Goal: Task Accomplishment & Management: Complete application form

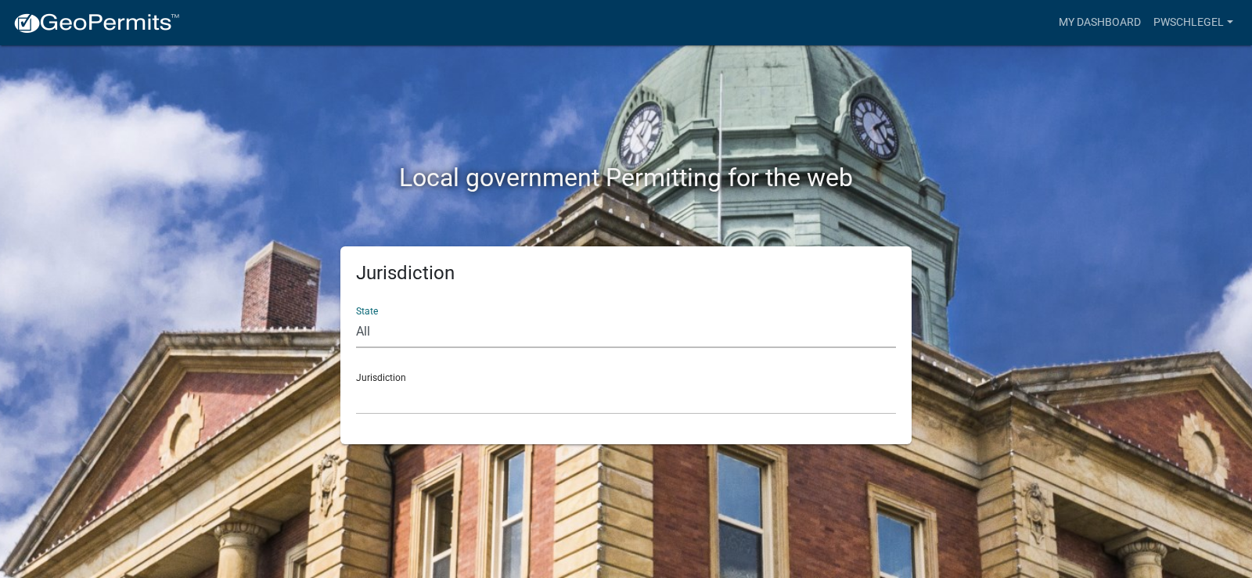
click at [493, 335] on select "All [US_STATE] [US_STATE] [US_STATE] [US_STATE] [US_STATE] [US_STATE] [US_STATE…" at bounding box center [626, 332] width 540 height 32
select select "[US_STATE]"
click at [356, 316] on select "All [US_STATE] [US_STATE] [US_STATE] [US_STATE] [US_STATE] [US_STATE] [US_STATE…" at bounding box center [626, 332] width 540 height 32
click at [448, 405] on select "City of [GEOGRAPHIC_DATA], [US_STATE] City of [GEOGRAPHIC_DATA], [US_STATE] Cit…" at bounding box center [626, 399] width 540 height 32
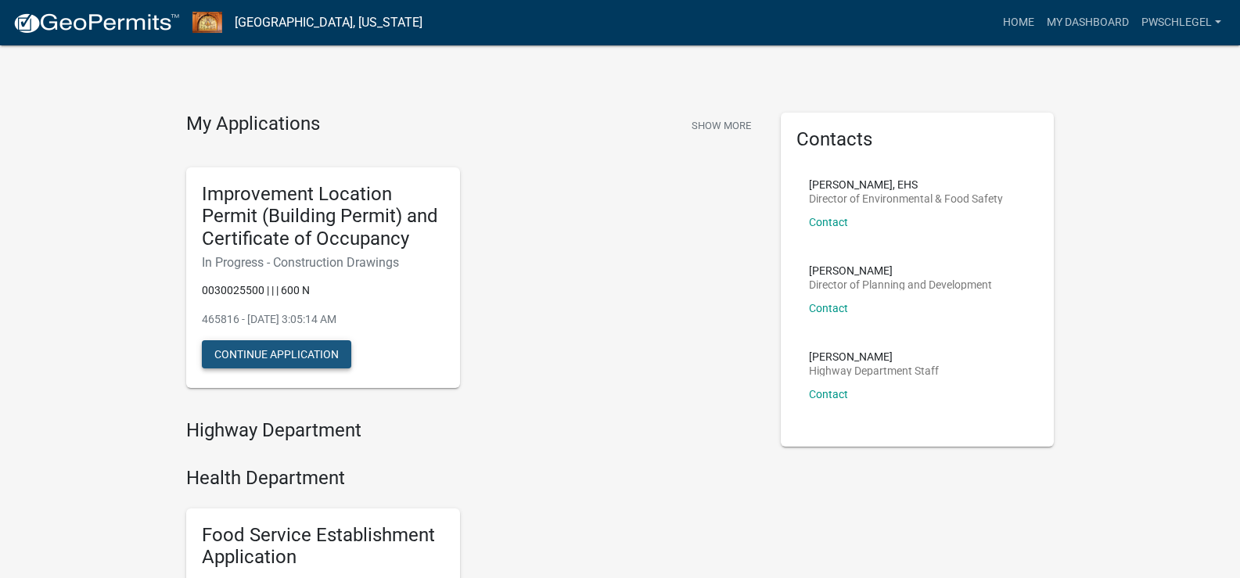
click at [322, 355] on button "Continue Application" at bounding box center [276, 354] width 149 height 28
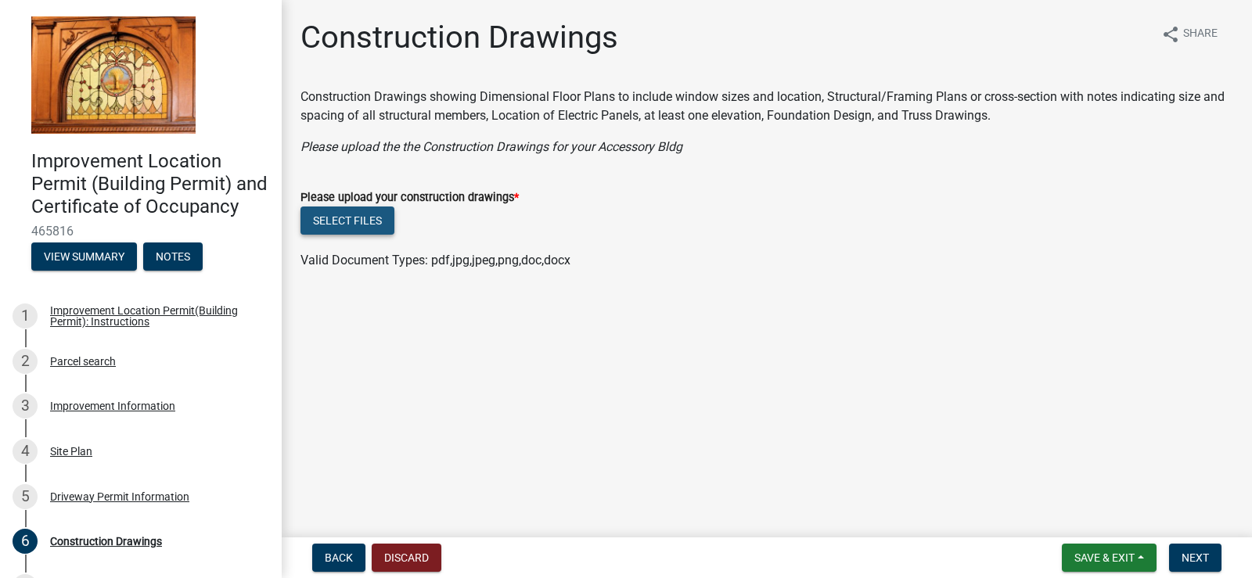
click at [329, 216] on button "Select files" at bounding box center [347, 221] width 94 height 28
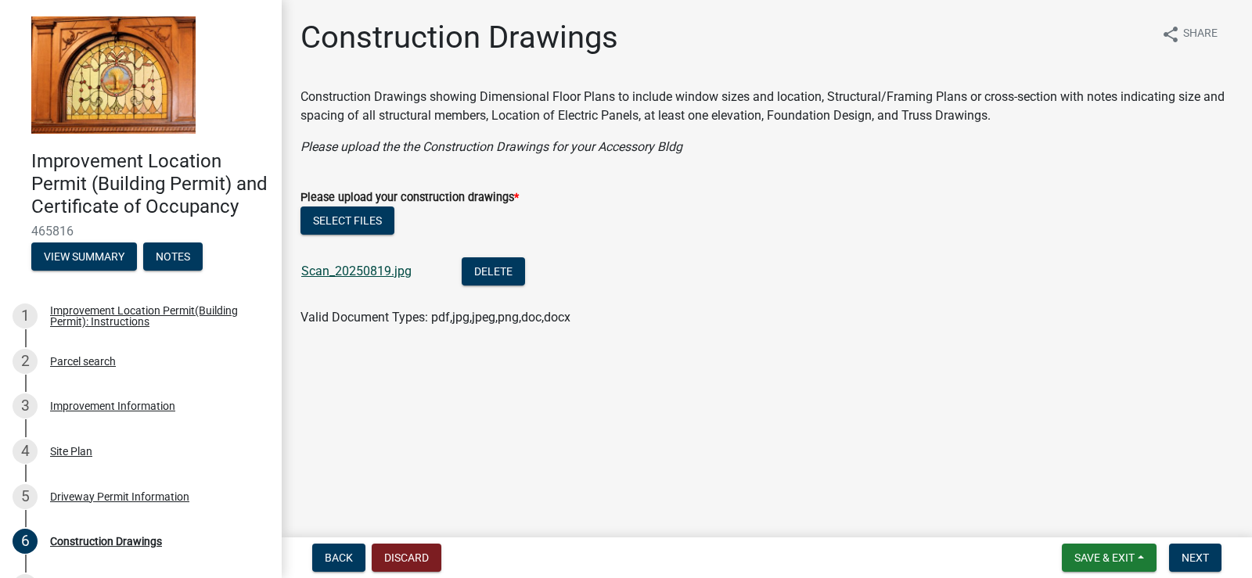
click at [345, 269] on link "Scan_20250819.jpg" at bounding box center [356, 271] width 110 height 15
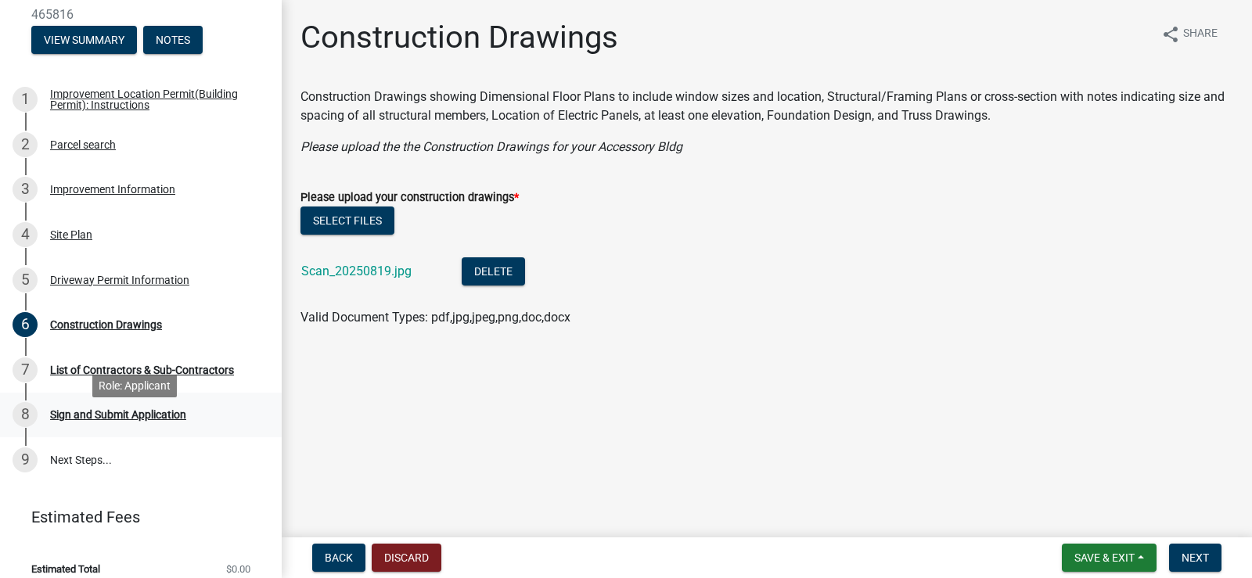
scroll to position [254, 0]
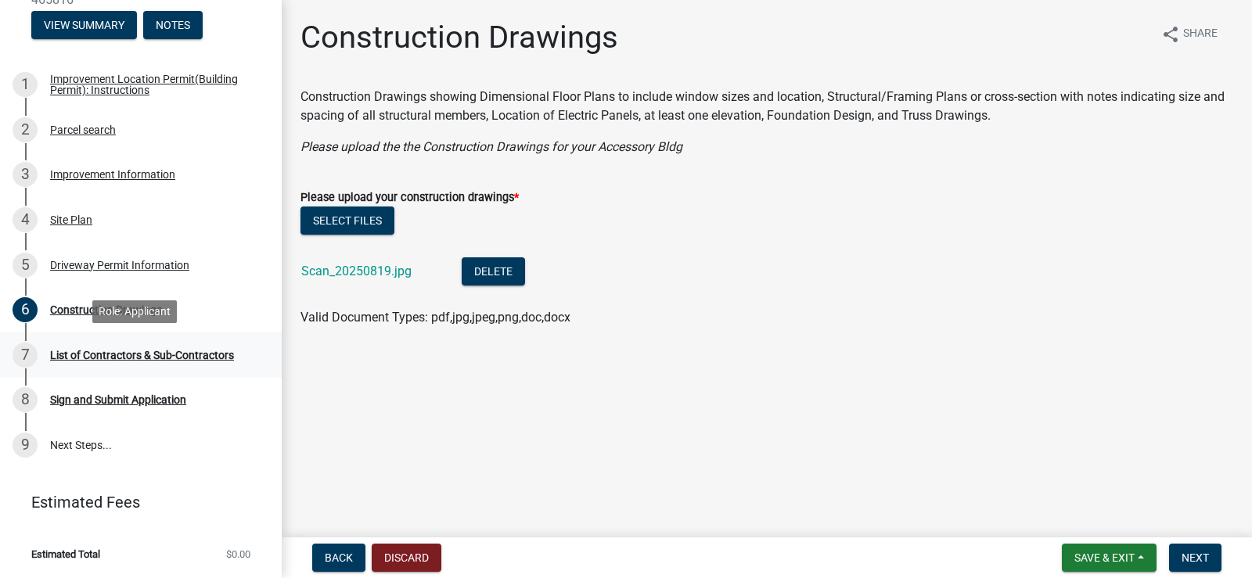
click at [215, 351] on div "List of Contractors & Sub-Contractors" at bounding box center [142, 355] width 184 height 11
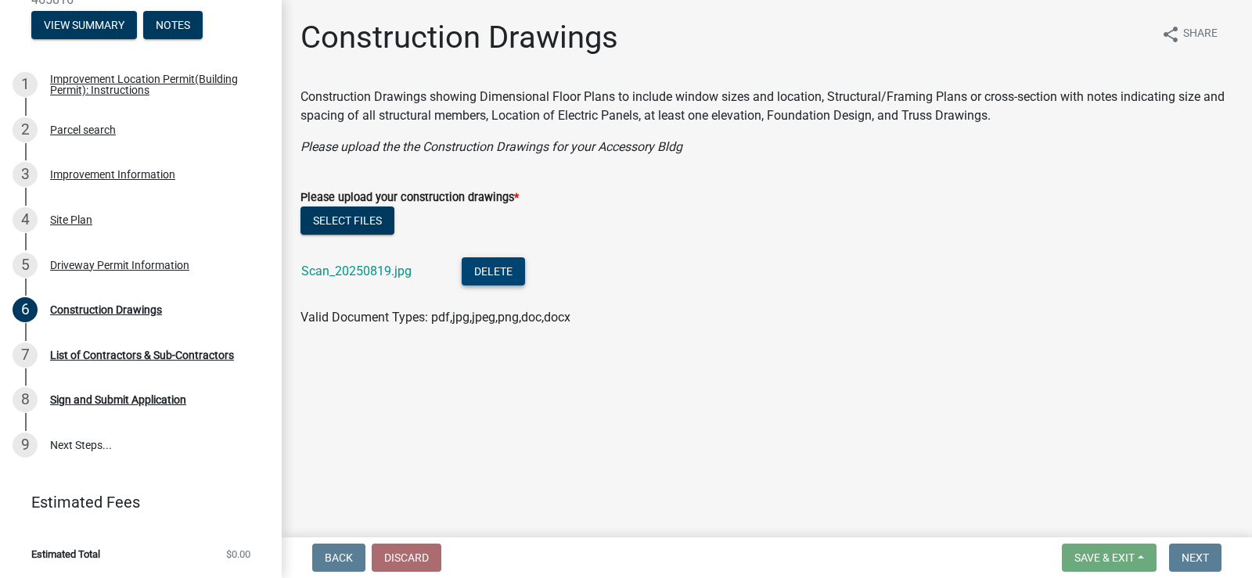
click at [480, 272] on button "Delete" at bounding box center [493, 271] width 63 height 28
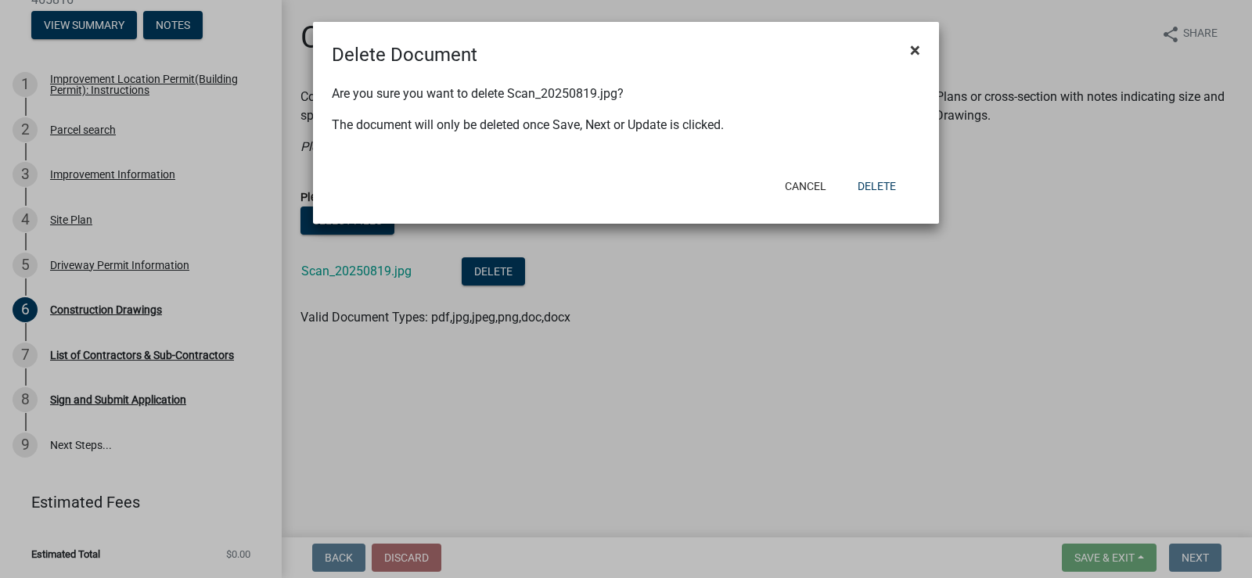
click at [913, 45] on span "×" at bounding box center [915, 50] width 10 height 22
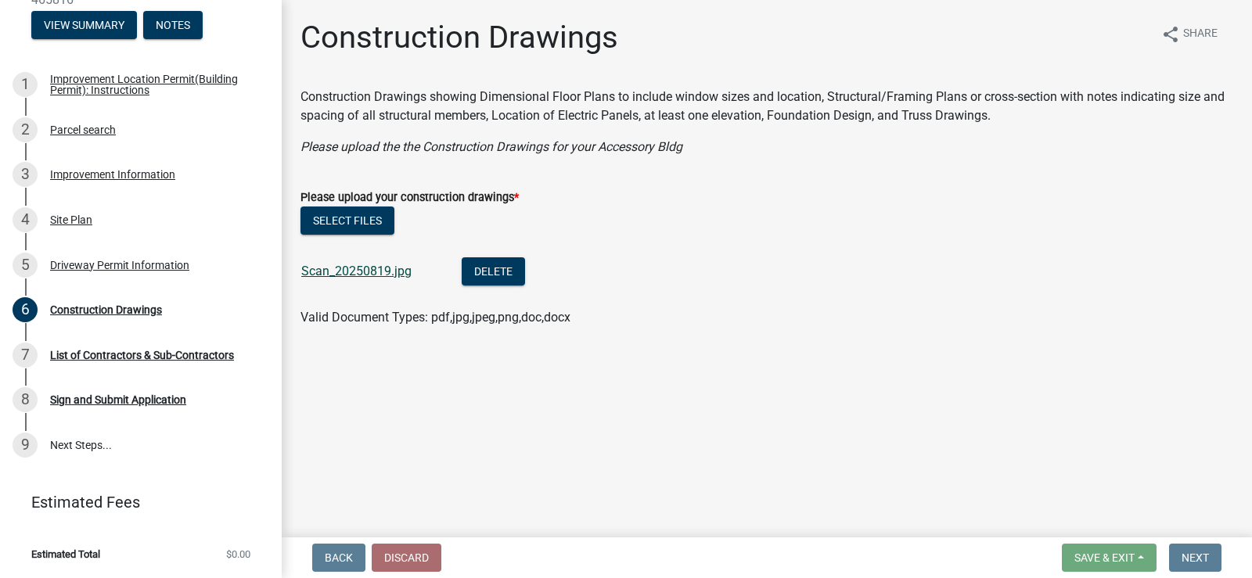
click at [353, 266] on link "Scan_20250819.jpg" at bounding box center [356, 271] width 110 height 15
click at [138, 354] on div "List of Contractors & Sub-Contractors" at bounding box center [142, 355] width 184 height 11
click at [492, 268] on button "Delete" at bounding box center [493, 271] width 63 height 28
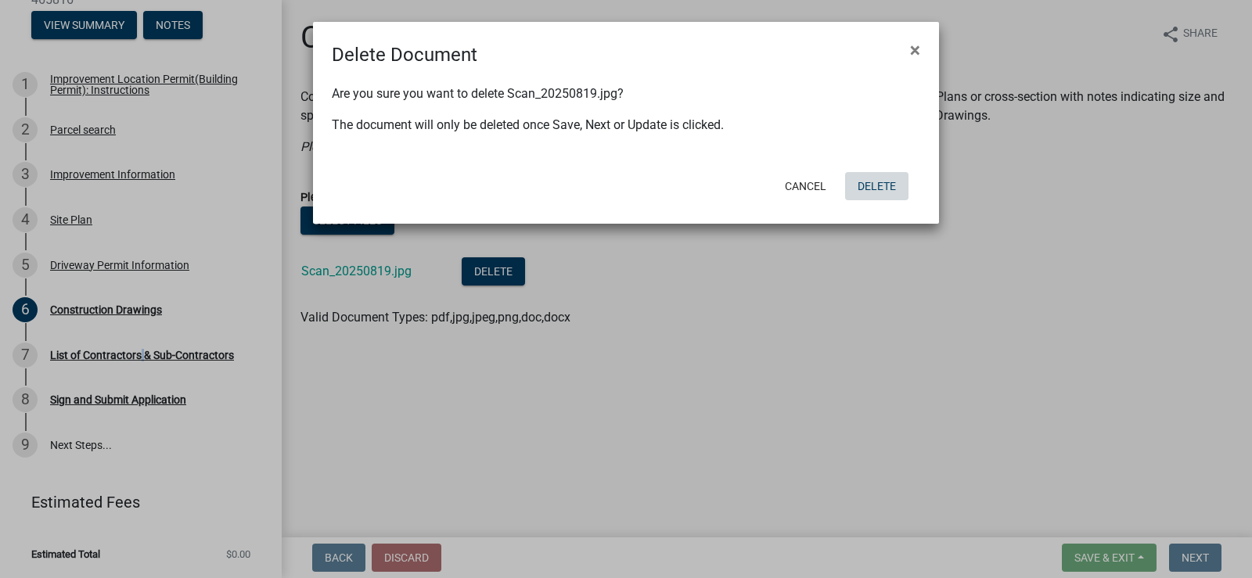
click at [887, 183] on button "Delete" at bounding box center [876, 186] width 63 height 28
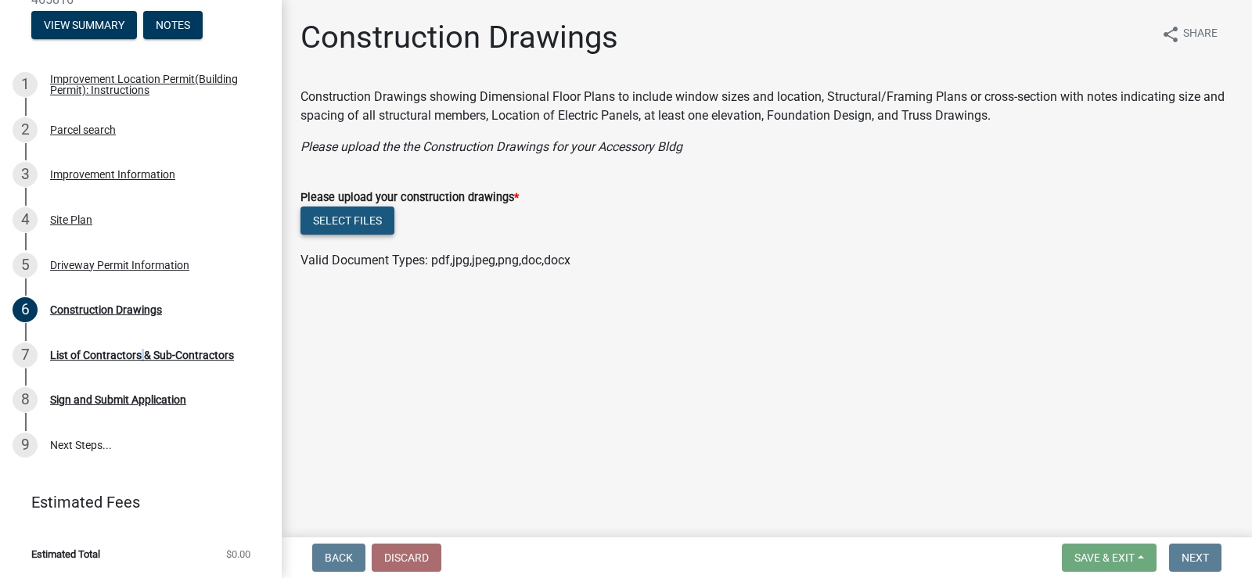
click at [369, 220] on button "Select files" at bounding box center [347, 221] width 94 height 28
click at [359, 220] on button "Select files" at bounding box center [347, 221] width 94 height 28
click at [355, 221] on button "Select files" at bounding box center [347, 221] width 94 height 28
click at [353, 220] on button "Select files" at bounding box center [347, 221] width 94 height 28
click at [370, 217] on button "Select files" at bounding box center [347, 221] width 94 height 28
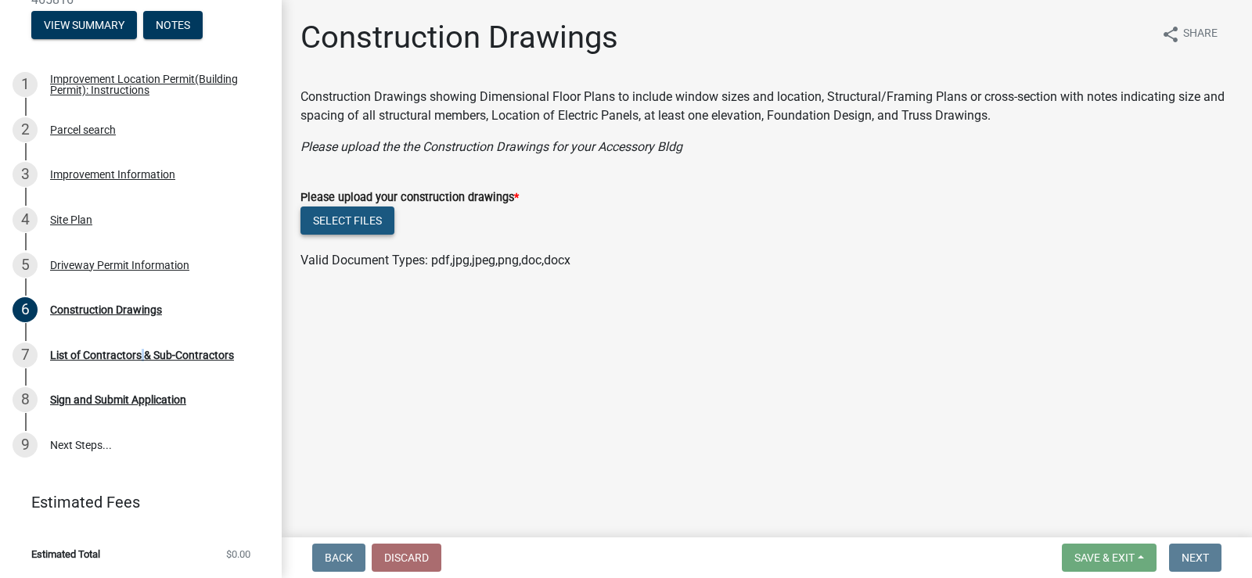
click at [354, 213] on button "Select files" at bounding box center [347, 221] width 94 height 28
click at [348, 214] on button "Select files" at bounding box center [347, 221] width 94 height 28
click at [340, 221] on button "Select files" at bounding box center [347, 221] width 94 height 28
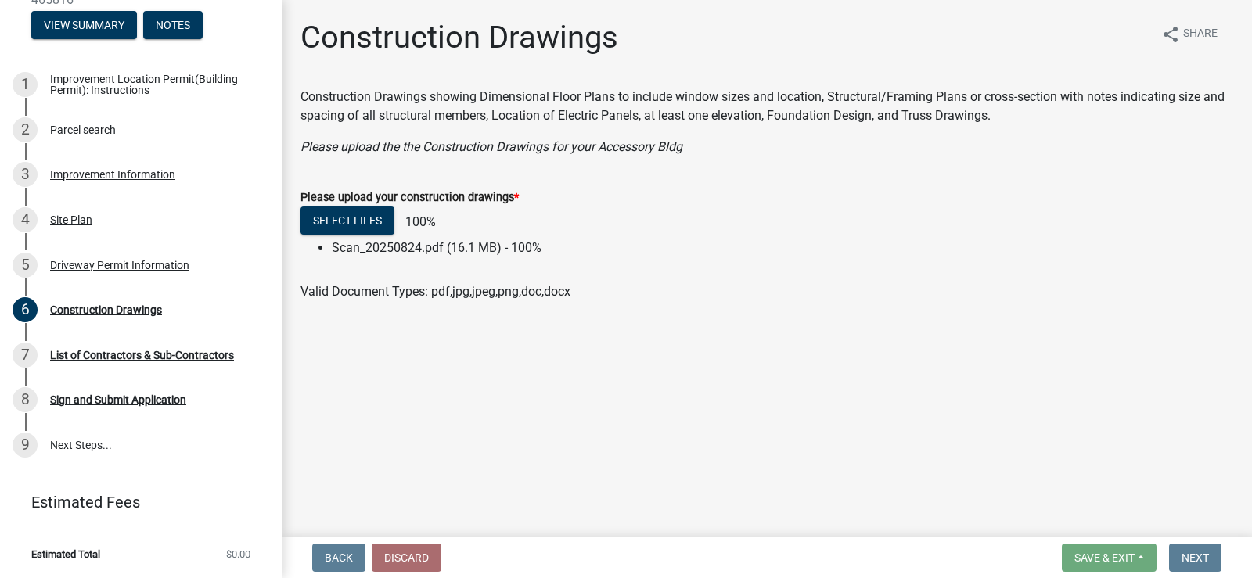
click at [614, 350] on main "Construction Drawings share Share Construction Drawings showing Dimensional Flo…" at bounding box center [767, 265] width 970 height 531
click at [394, 248] on li "Scan_20250824.pdf (16.1 MB) - 100%" at bounding box center [782, 248] width 901 height 19
click at [614, 256] on li "Scan_20250824.pdf (16.1 MB) - 100%" at bounding box center [782, 248] width 901 height 19
click at [372, 248] on li "Scan_20250824.pdf (16.1 MB) - 100%" at bounding box center [782, 248] width 901 height 19
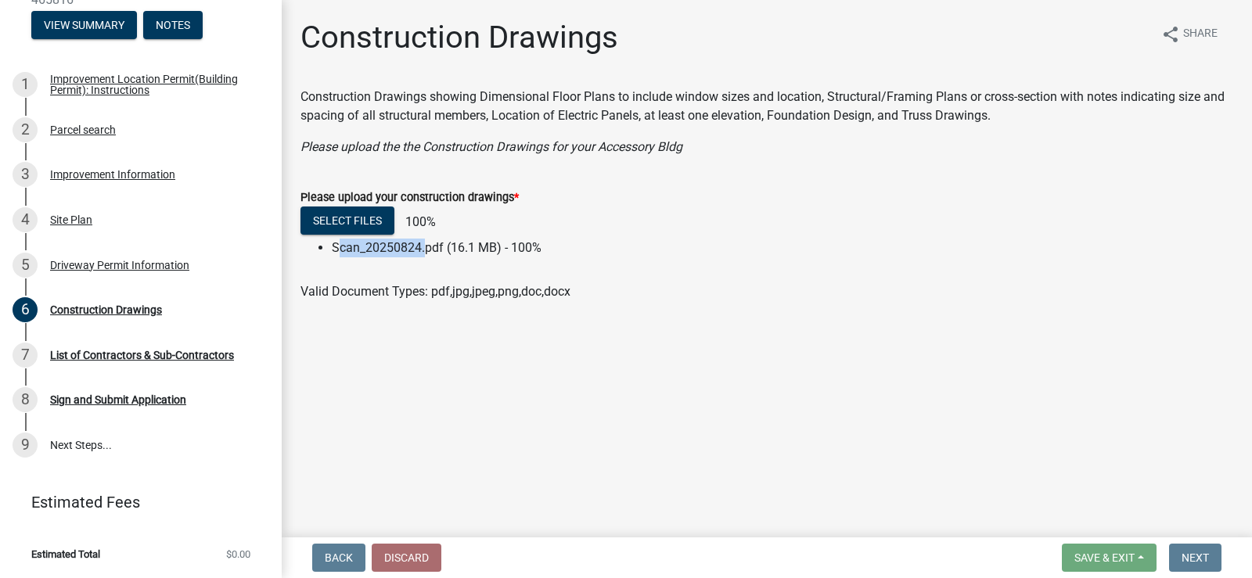
click at [372, 248] on li "Scan_20250824.pdf (16.1 MB) - 100%" at bounding box center [782, 248] width 901 height 19
click at [717, 288] on div "Valid Document Types: pdf,jpg,jpeg,png,doc,docx" at bounding box center [767, 291] width 956 height 19
click at [465, 249] on li "Scan_20250824.pdf (16.1 MB) - 100%" at bounding box center [782, 248] width 901 height 19
click at [464, 249] on li "Scan_20250824.pdf (16.1 MB) - 100%" at bounding box center [782, 248] width 901 height 19
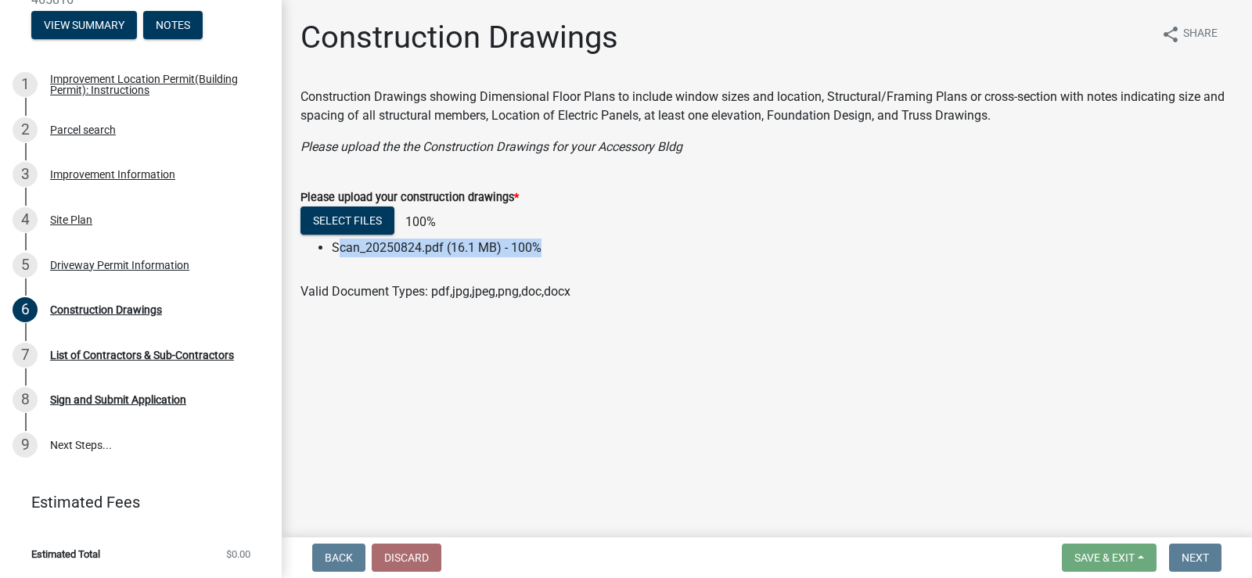
drag, startPoint x: 464, startPoint y: 249, endPoint x: 349, endPoint y: 242, distance: 115.2
click at [463, 248] on li "Scan_20250824.pdf (16.1 MB) - 100%" at bounding box center [782, 248] width 901 height 19
click at [336, 214] on button "Select files" at bounding box center [347, 221] width 94 height 28
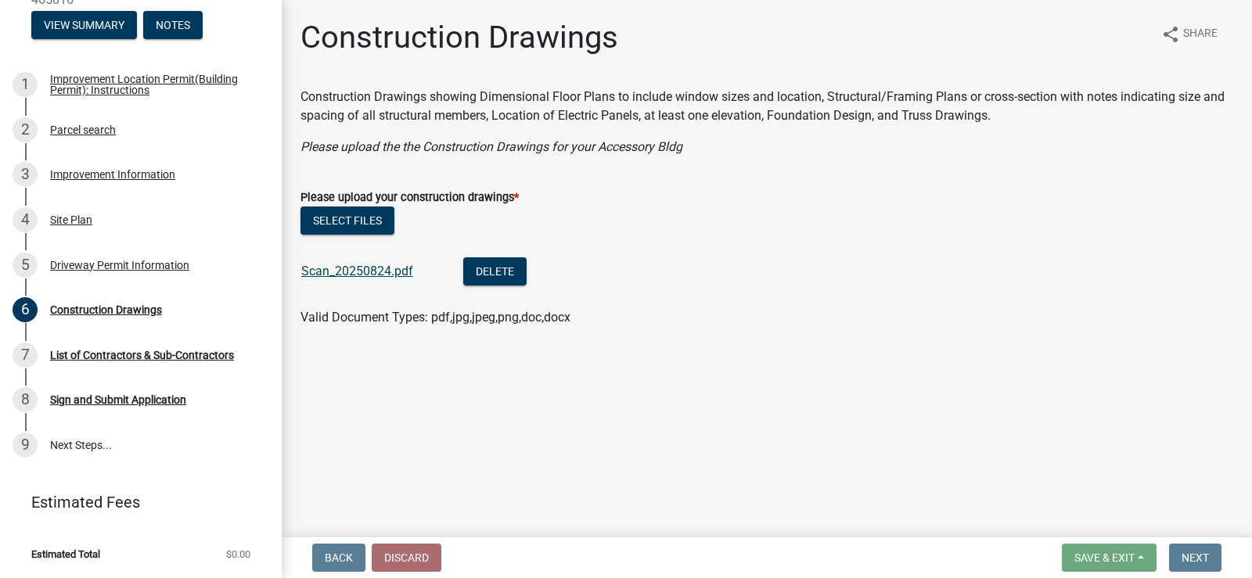
click at [361, 268] on link "Scan_20250824.pdf" at bounding box center [357, 271] width 112 height 15
click at [379, 272] on link "Scan_20250824.pdf" at bounding box center [357, 271] width 112 height 15
drag, startPoint x: 210, startPoint y: 358, endPoint x: 331, endPoint y: 369, distance: 121.8
click at [210, 358] on div "List of Contractors & Sub-Contractors" at bounding box center [142, 355] width 184 height 11
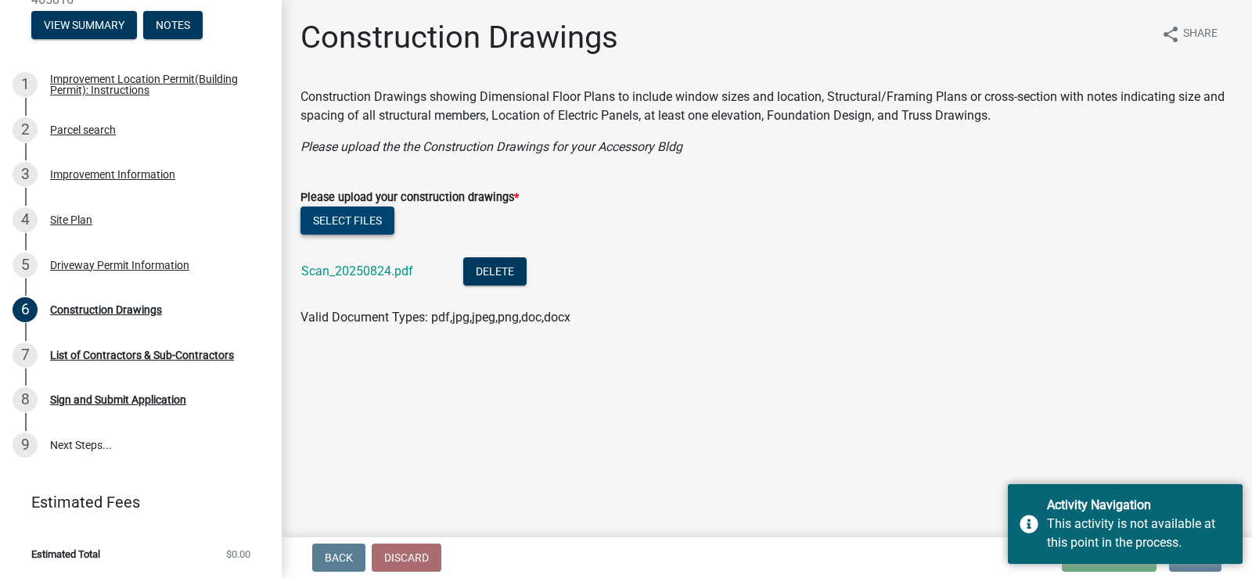
click at [347, 213] on button "Select files" at bounding box center [347, 221] width 94 height 28
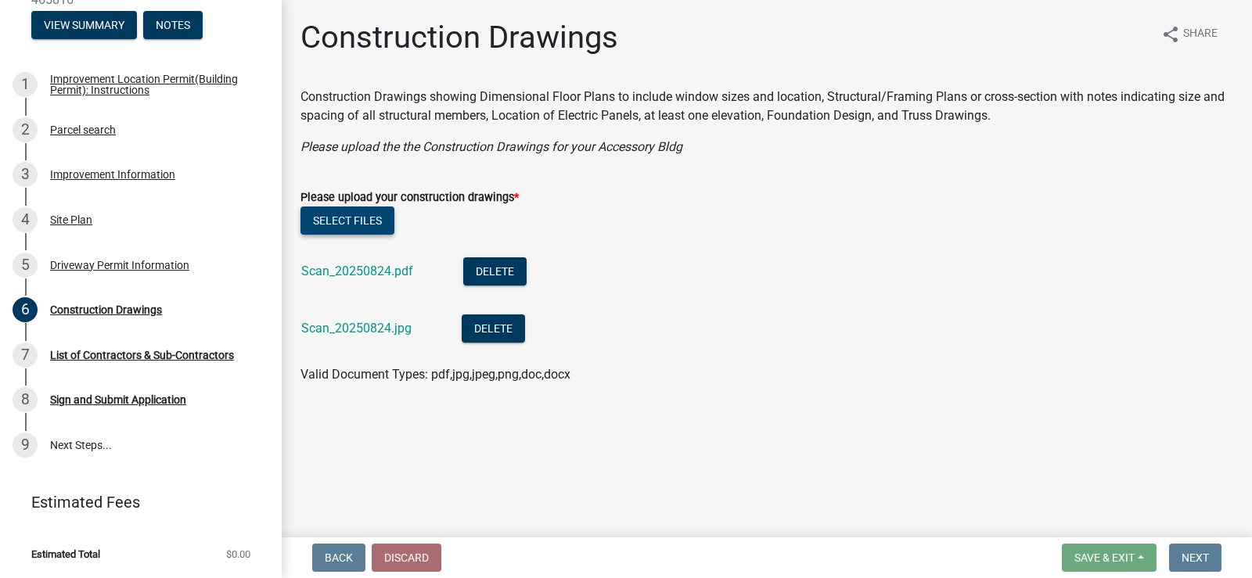
click at [360, 218] on button "Select files" at bounding box center [347, 221] width 94 height 28
click at [377, 210] on button "Select files" at bounding box center [347, 221] width 94 height 28
click at [361, 210] on button "Select files" at bounding box center [347, 221] width 94 height 28
click at [360, 226] on button "Select files" at bounding box center [347, 221] width 94 height 28
click at [349, 217] on button "Select files" at bounding box center [347, 221] width 94 height 28
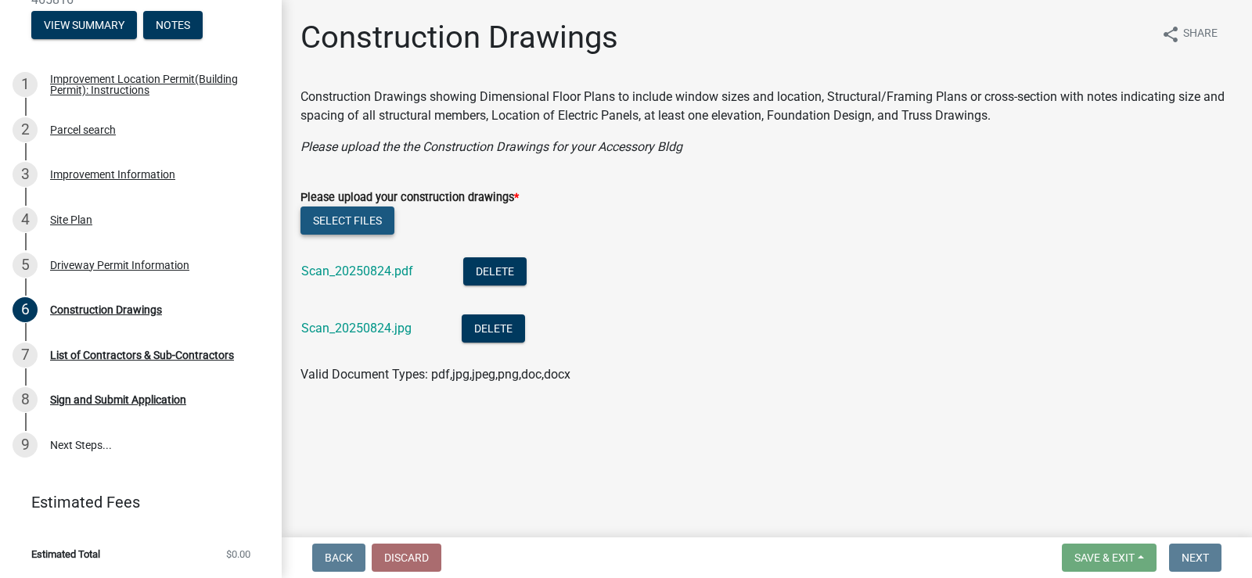
click at [367, 218] on button "Select files" at bounding box center [347, 221] width 94 height 28
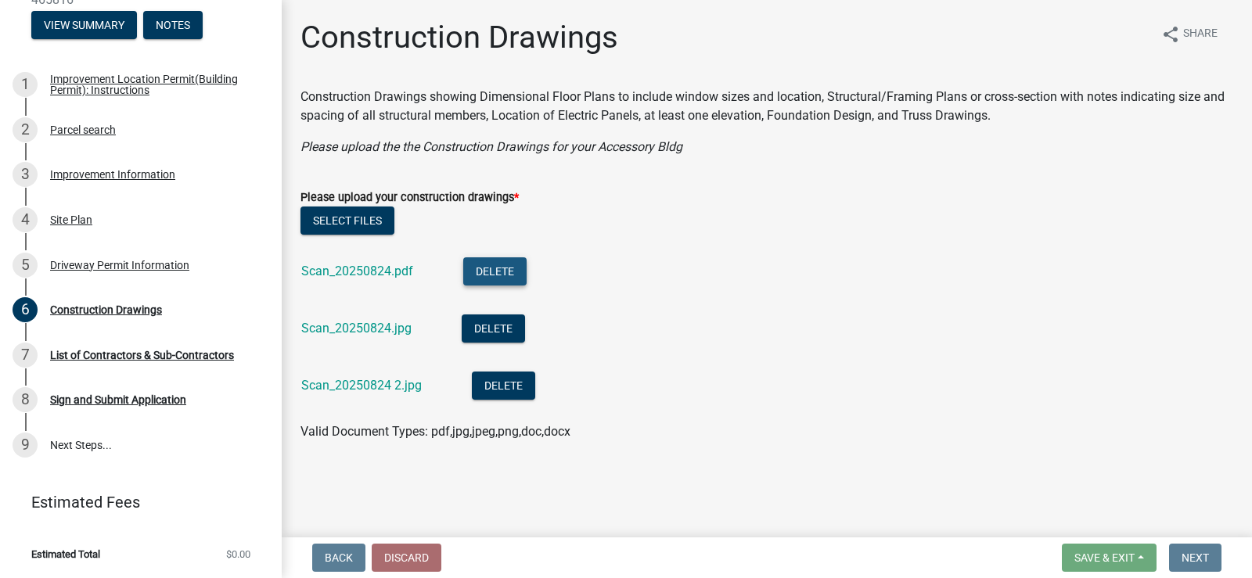
click at [490, 271] on button "Delete" at bounding box center [494, 271] width 63 height 28
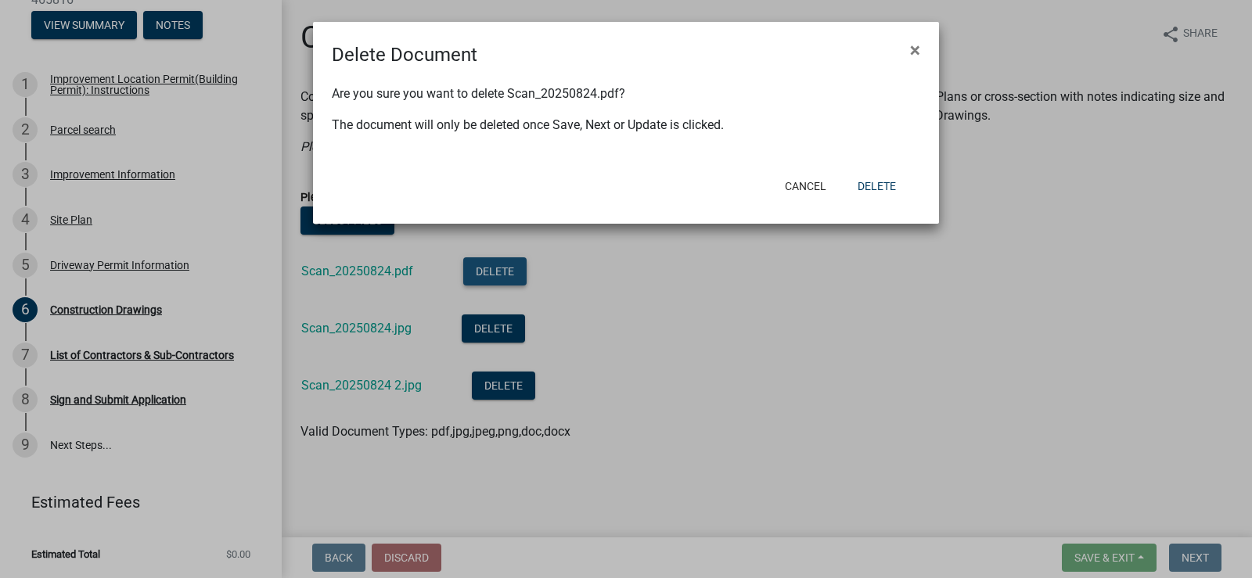
click at [490, 271] on ngb-modal-window "Delete Document × Are you sure you want to delete Scan_20250824.pdf? The docume…" at bounding box center [626, 289] width 1252 height 578
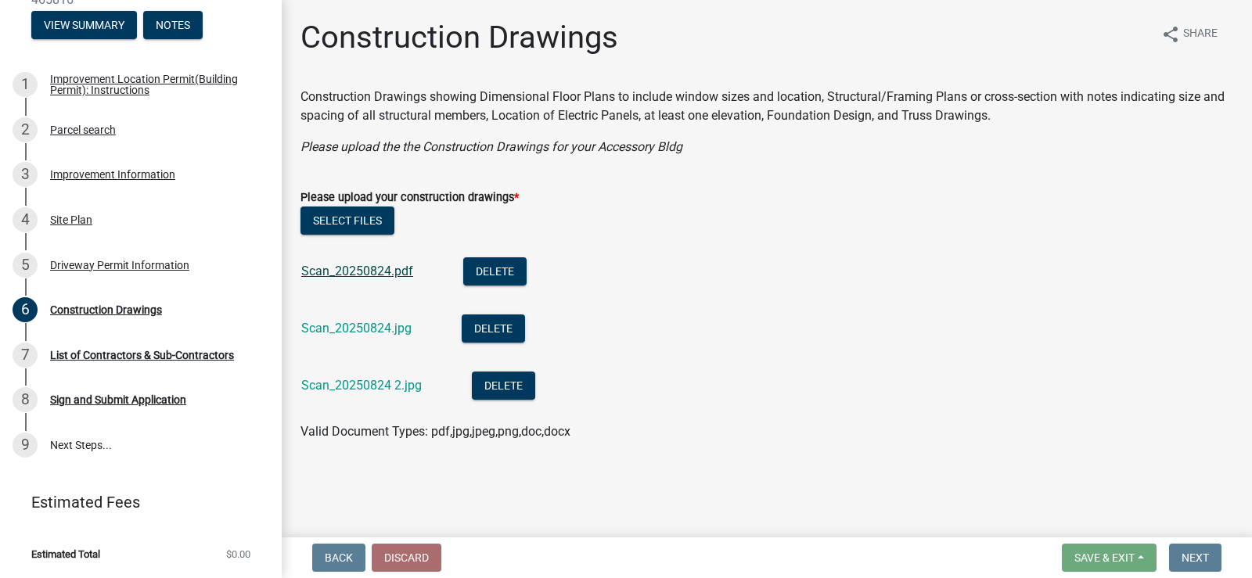
click at [384, 270] on link "Scan_20250824.pdf" at bounding box center [357, 271] width 112 height 15
click at [498, 332] on button "Delete" at bounding box center [493, 329] width 63 height 28
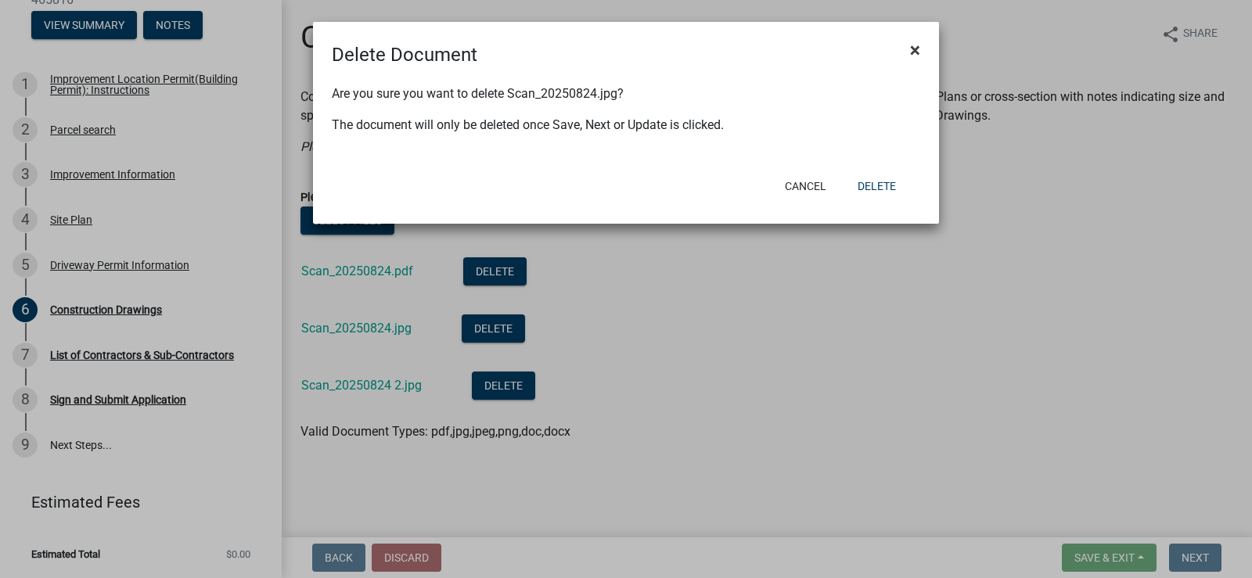
drag, startPoint x: 915, startPoint y: 41, endPoint x: 588, endPoint y: 184, distance: 356.7
click at [915, 43] on span "×" at bounding box center [915, 50] width 10 height 22
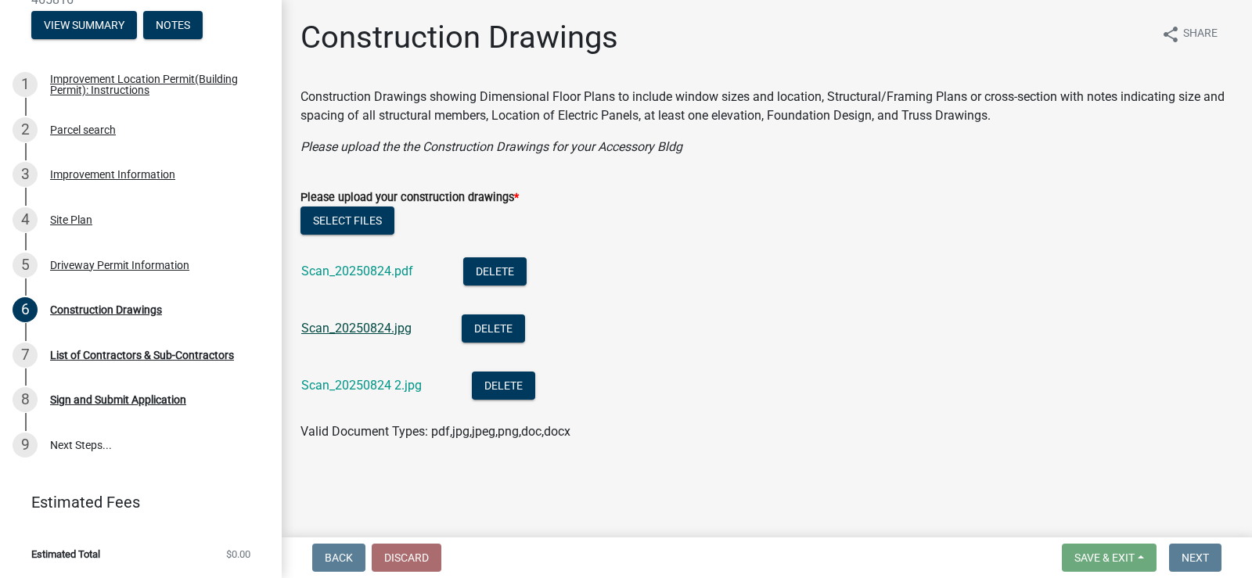
click at [338, 322] on div "Scan_20250824.jpg" at bounding box center [368, 331] width 135 height 32
click at [338, 322] on link "Scan_20250824.jpg" at bounding box center [356, 328] width 110 height 15
click at [513, 386] on button "Delete" at bounding box center [503, 386] width 63 height 28
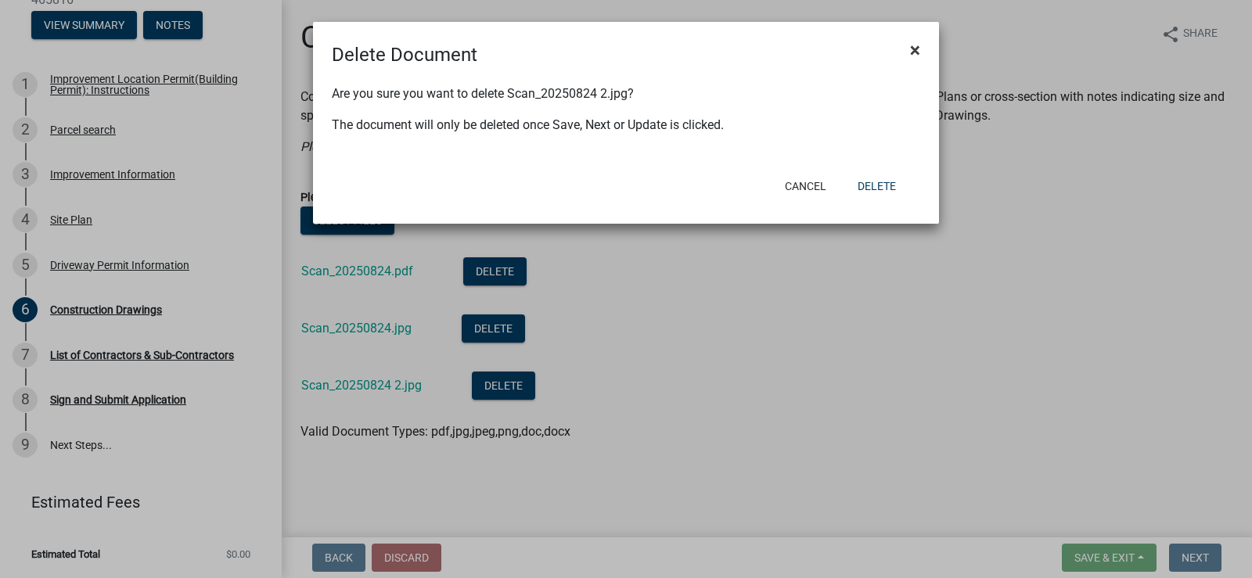
click at [921, 45] on button "×" at bounding box center [914, 50] width 35 height 44
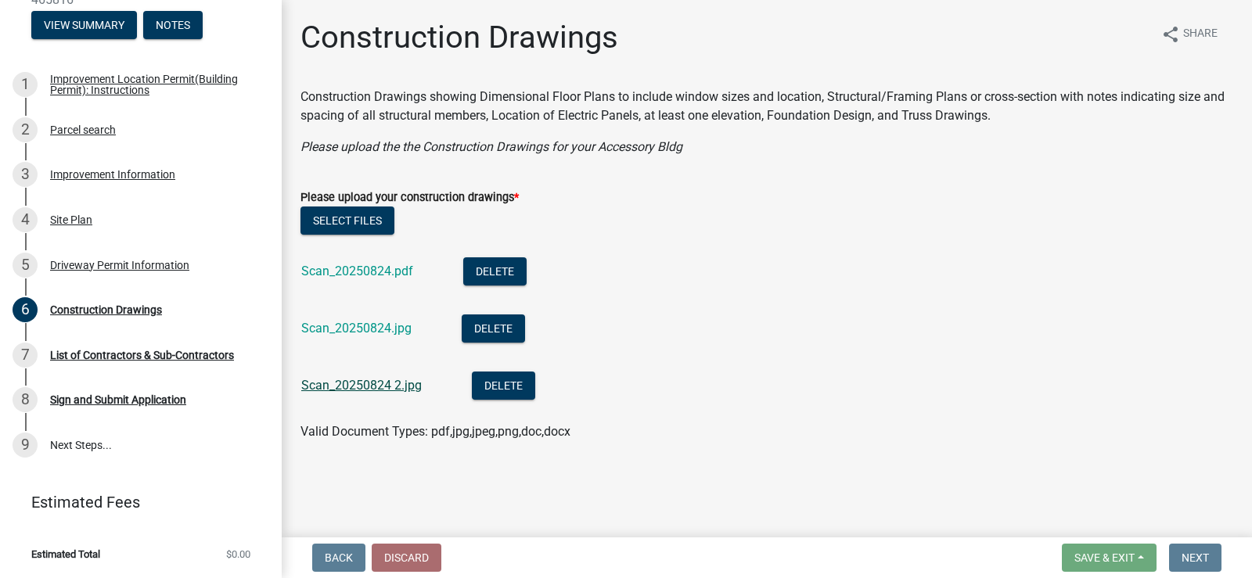
click at [358, 379] on link "Scan_20250824 2.jpg" at bounding box center [361, 385] width 120 height 15
click at [336, 214] on button "Select files" at bounding box center [347, 221] width 94 height 28
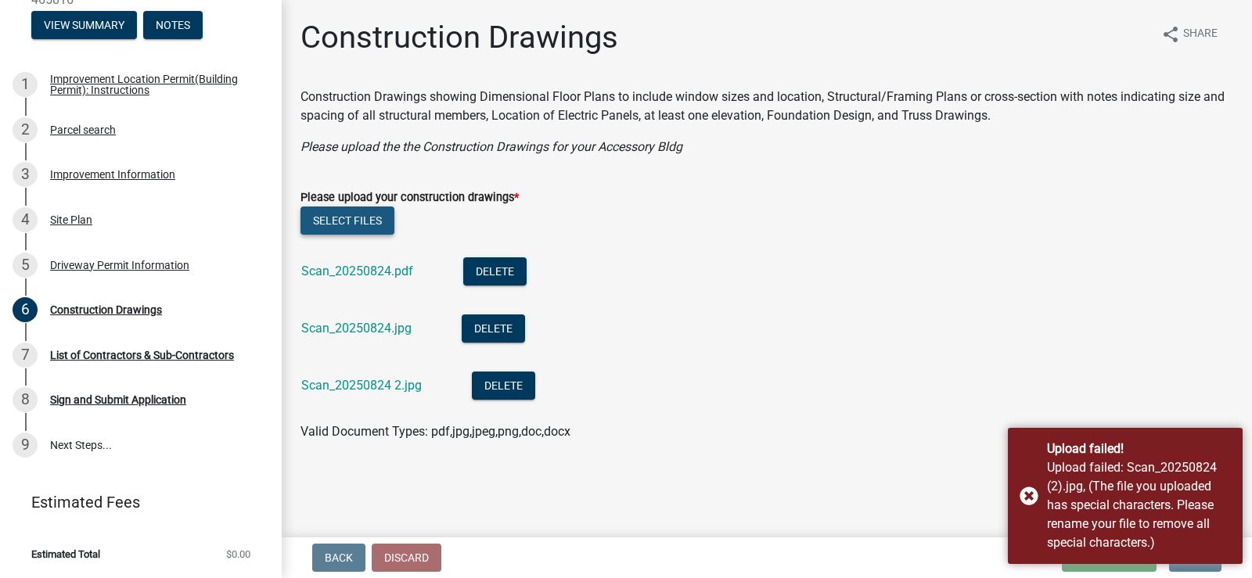
click at [369, 217] on button "Select files" at bounding box center [347, 221] width 94 height 28
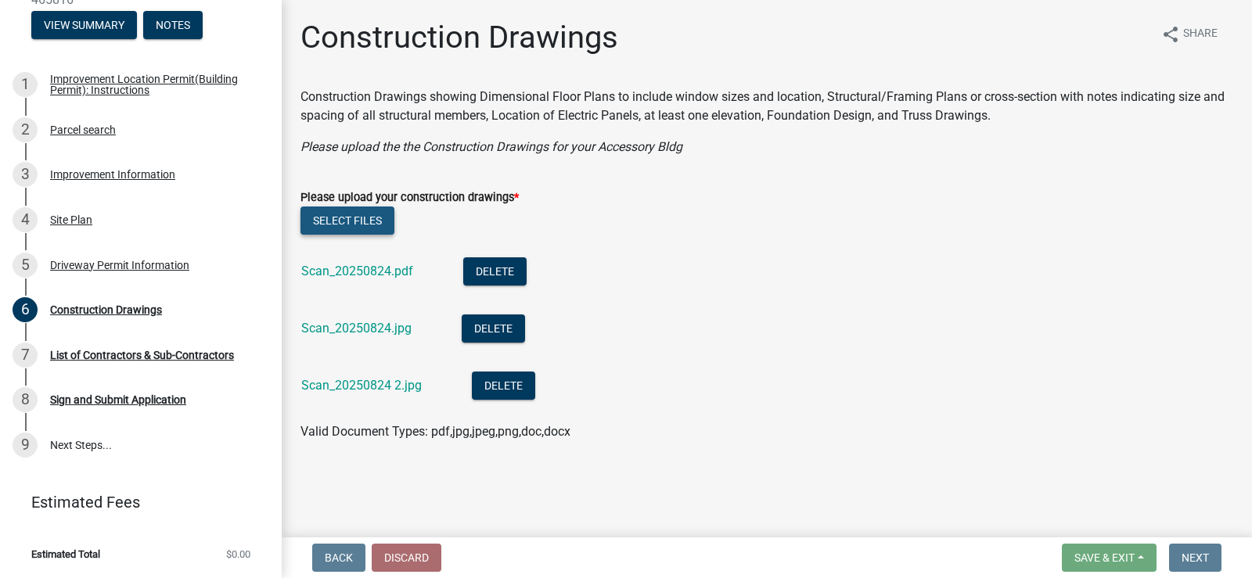
click at [383, 221] on button "Select files" at bounding box center [347, 221] width 94 height 28
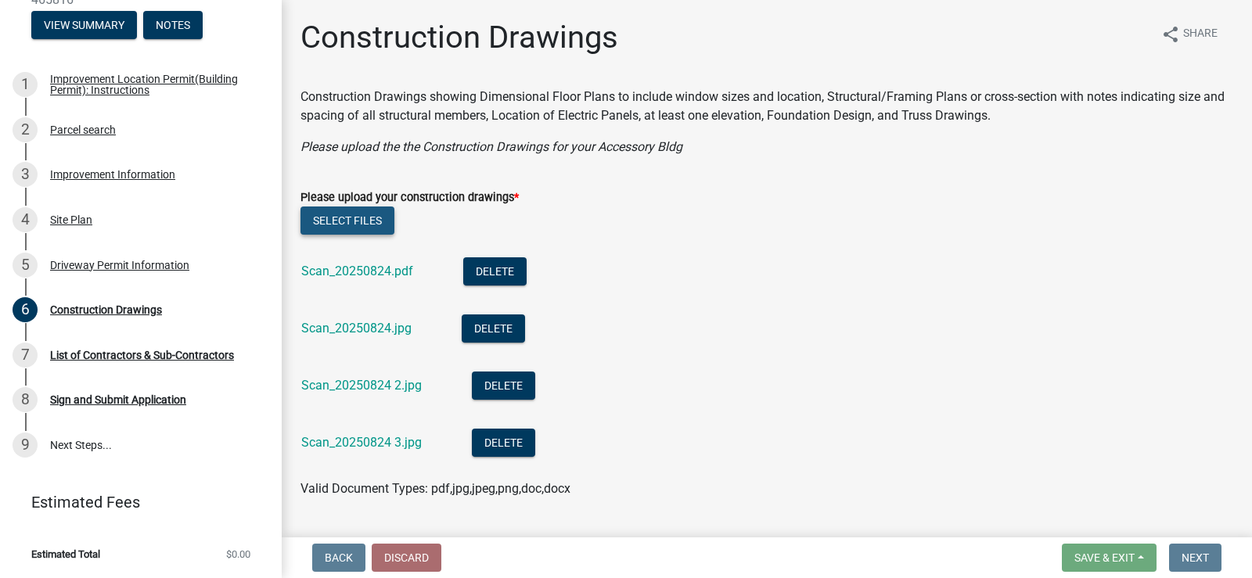
click at [326, 218] on button "Select files" at bounding box center [347, 221] width 94 height 28
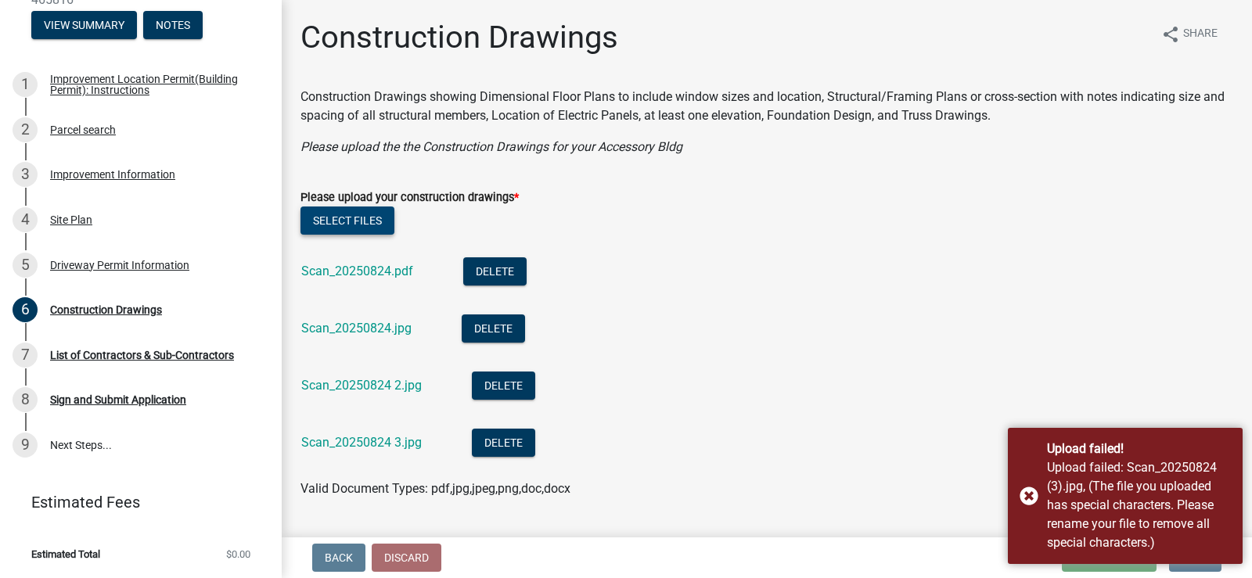
click at [339, 225] on button "Select files" at bounding box center [347, 221] width 94 height 28
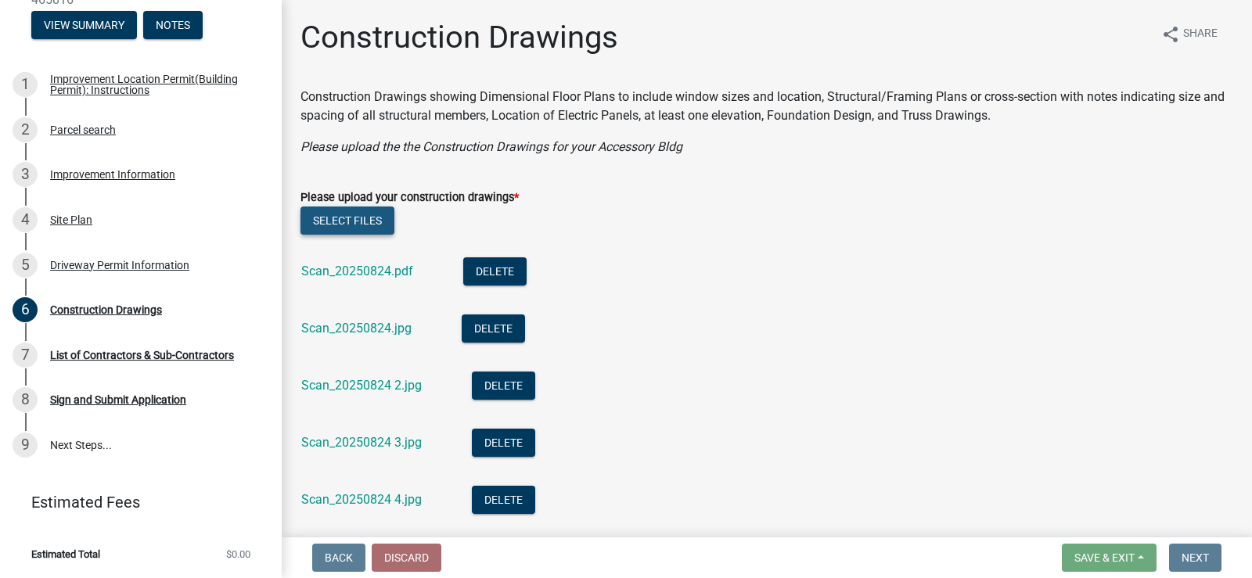
click at [375, 220] on button "Select files" at bounding box center [347, 221] width 94 height 28
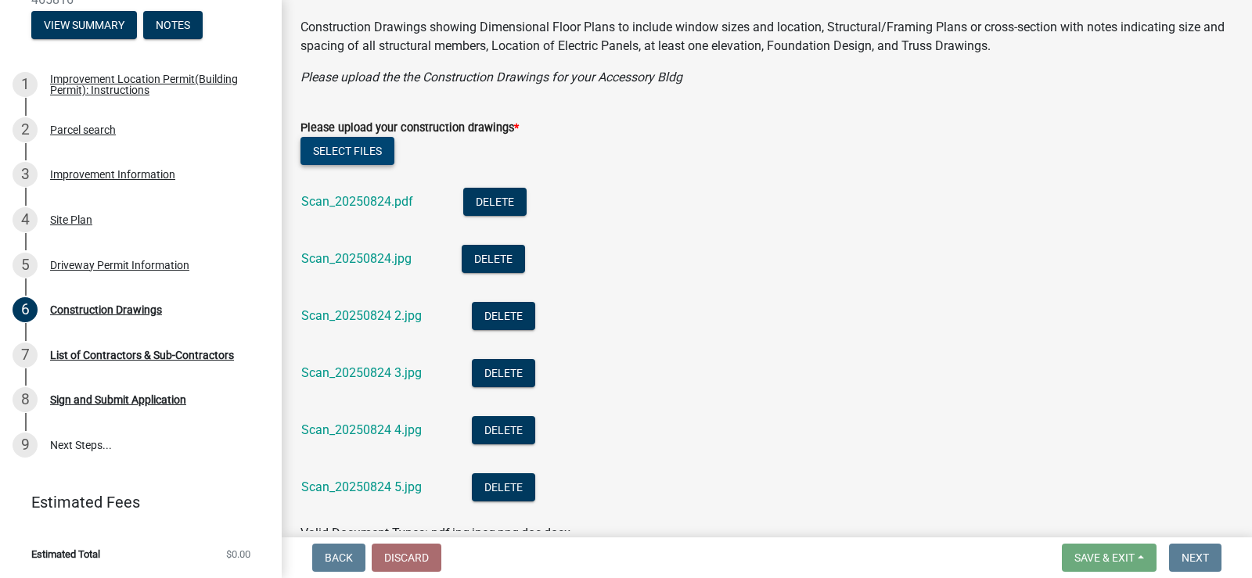
scroll to position [104, 0]
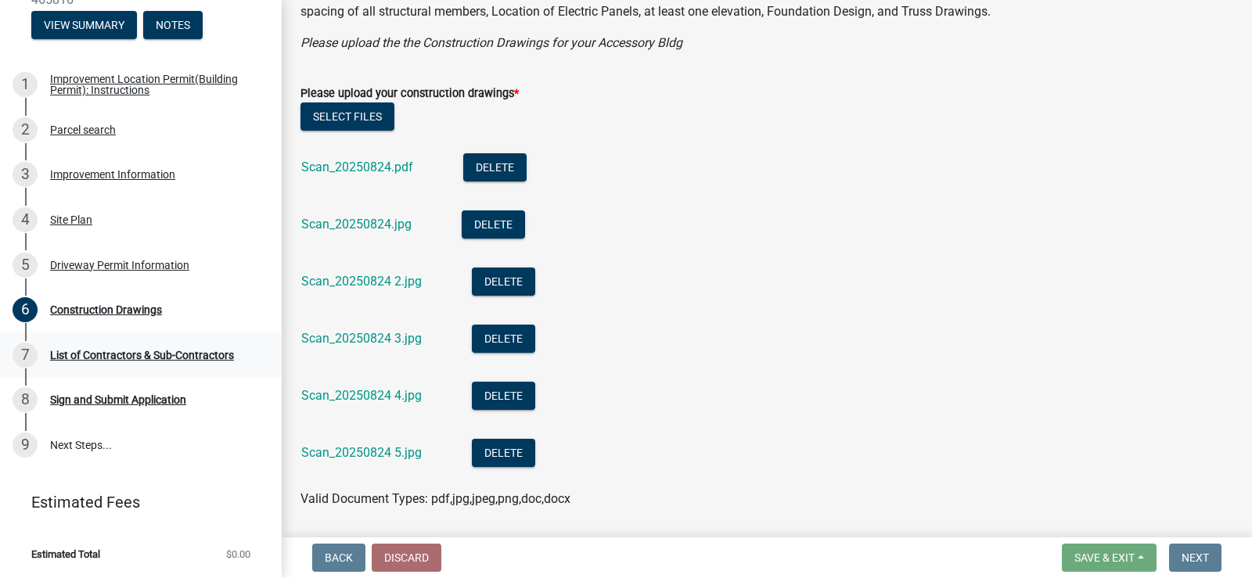
click at [135, 358] on div "List of Contractors & Sub-Contractors" at bounding box center [142, 355] width 184 height 11
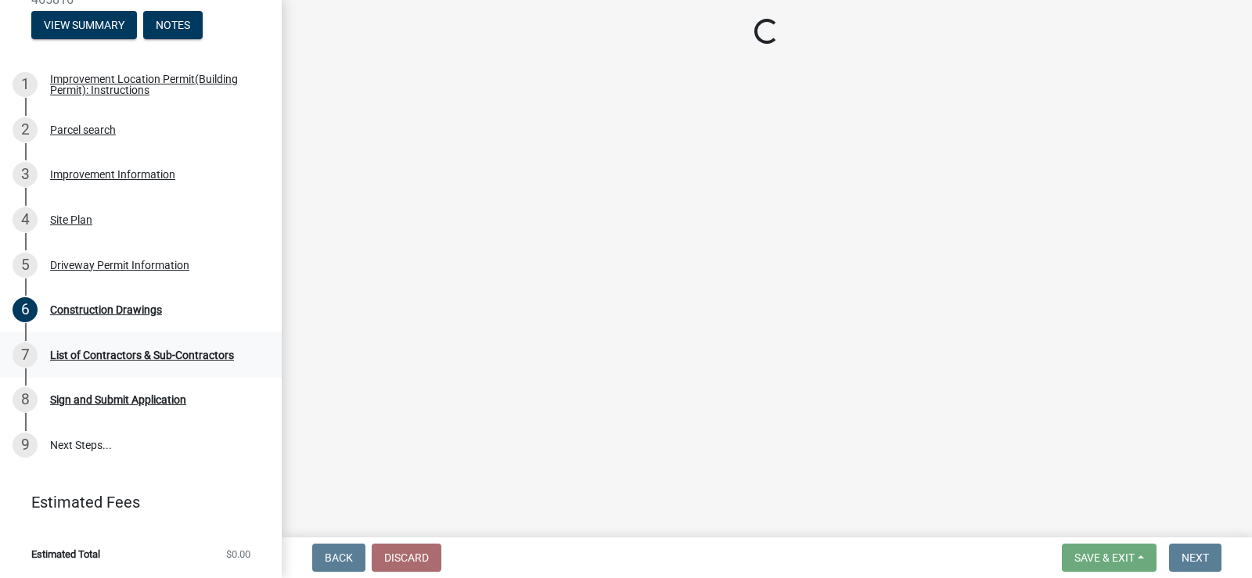
scroll to position [0, 0]
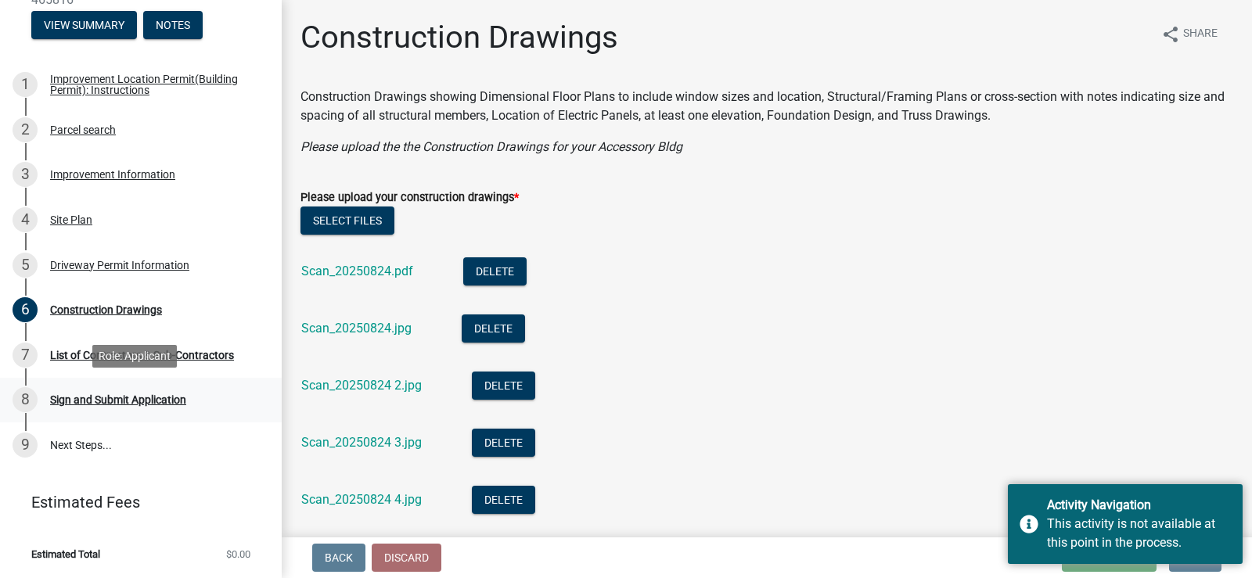
click at [170, 397] on div "Sign and Submit Application" at bounding box center [118, 399] width 136 height 11
click at [99, 351] on div "List of Contractors & Sub-Contractors" at bounding box center [142, 355] width 184 height 11
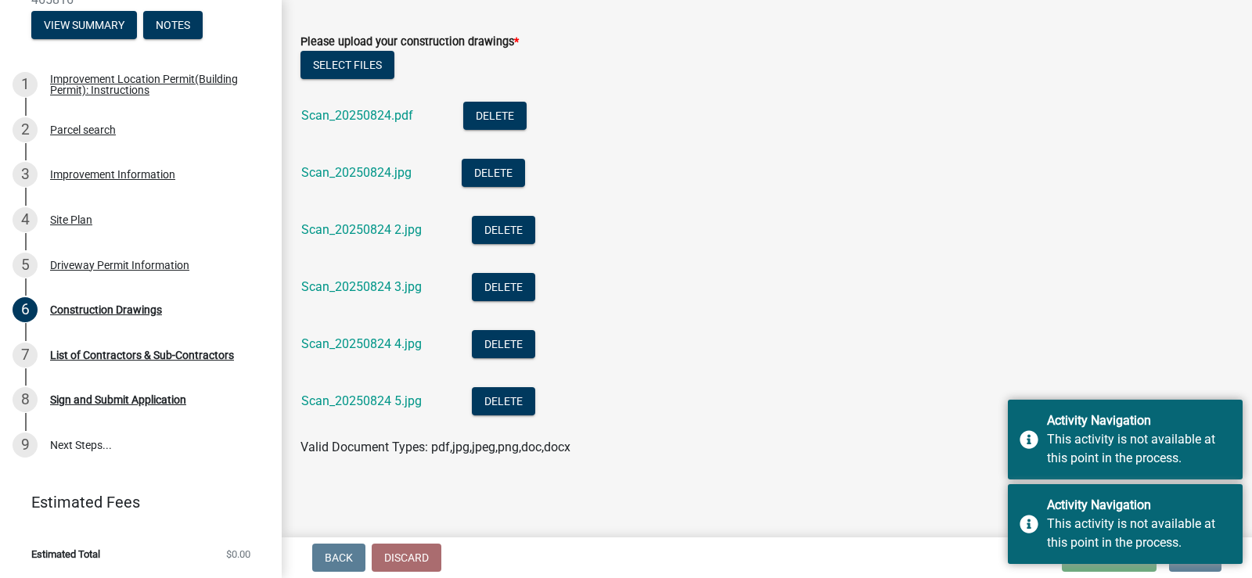
scroll to position [156, 0]
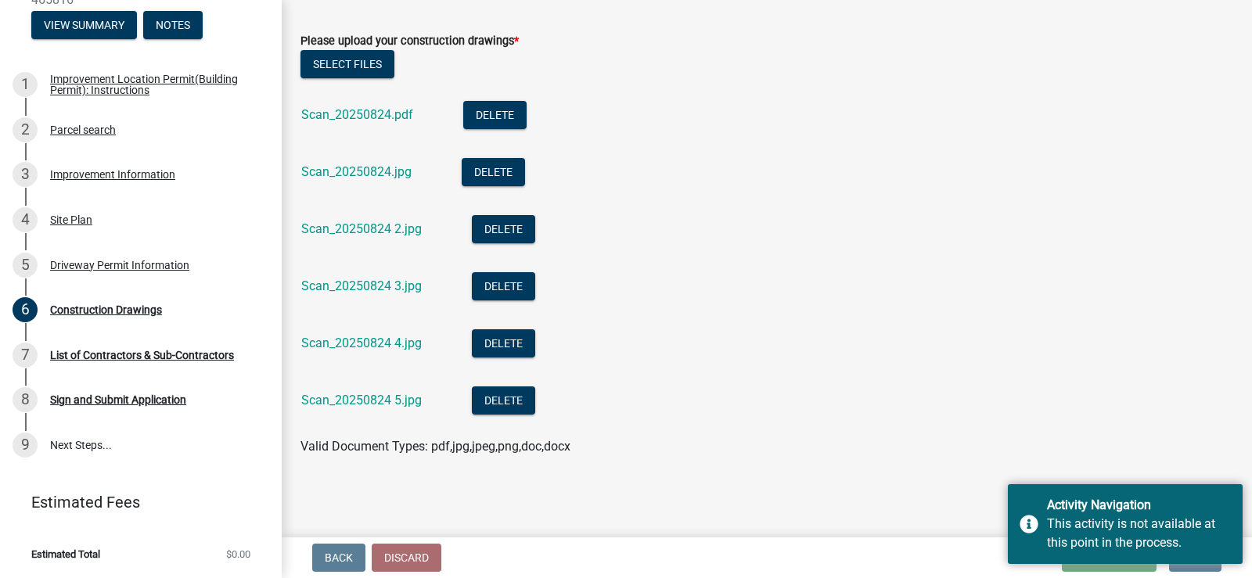
click at [993, 273] on li "Scan_20250824 3.jpg Delete" at bounding box center [766, 288] width 933 height 57
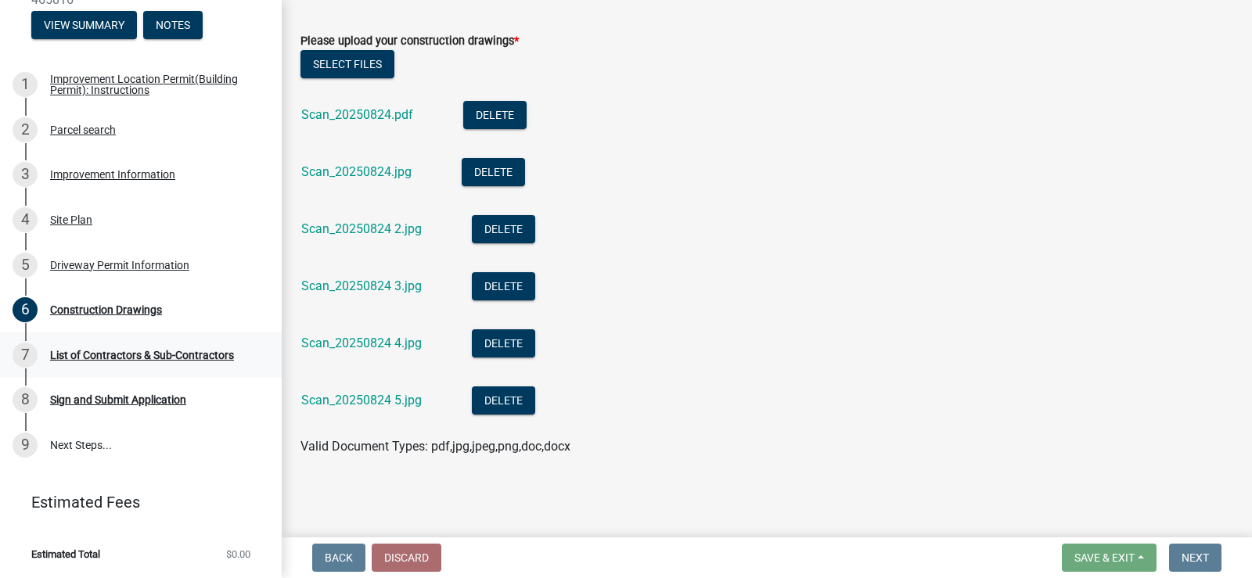
click at [174, 354] on div "List of Contractors & Sub-Contractors" at bounding box center [142, 355] width 184 height 11
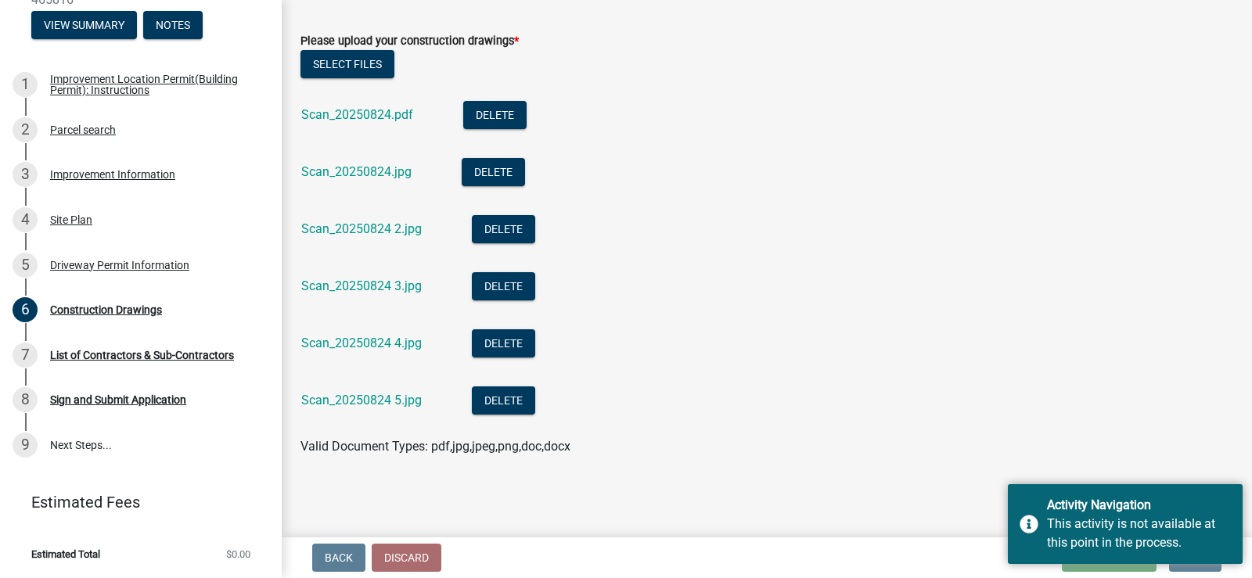
scroll to position [52, 0]
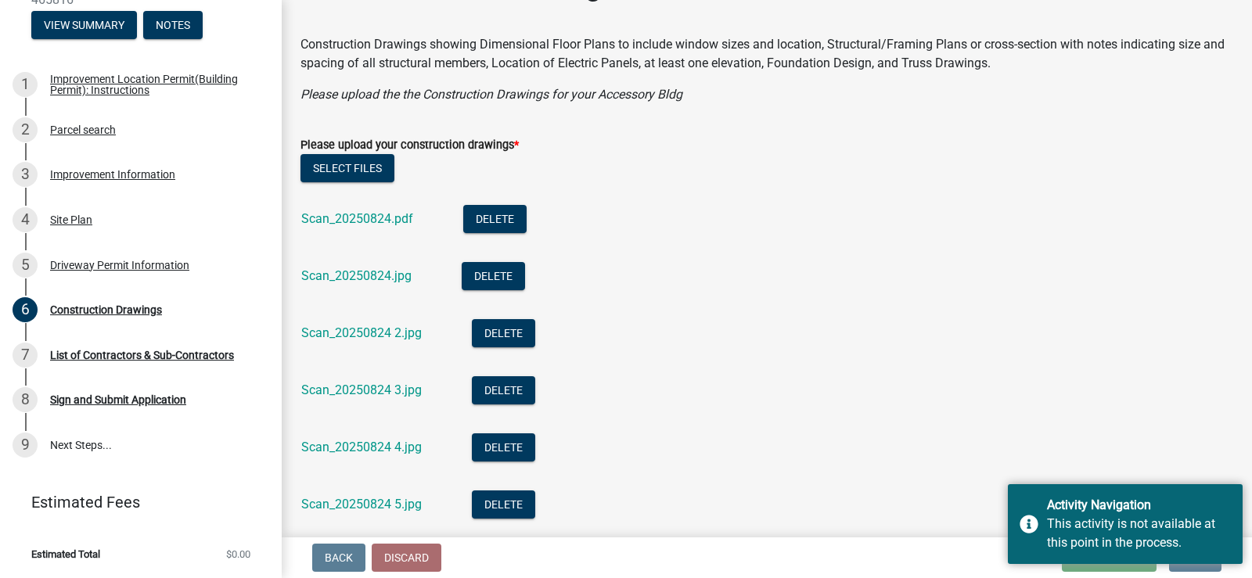
click at [732, 257] on li "Scan_20250824.jpg Delete" at bounding box center [766, 278] width 933 height 57
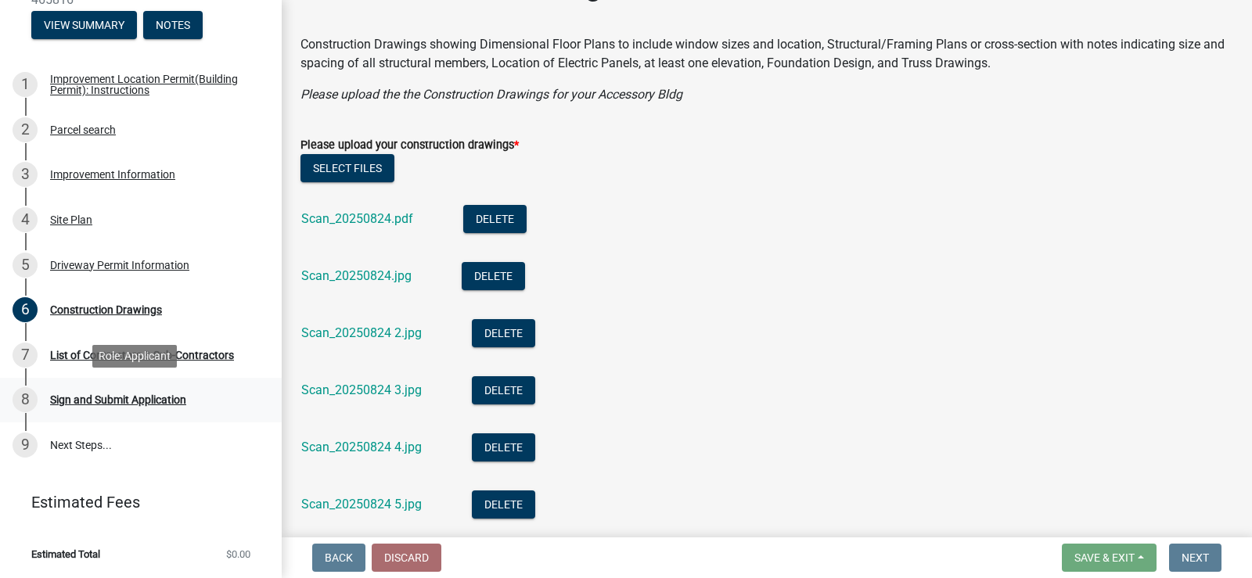
click at [128, 401] on div "Sign and Submit Application" at bounding box center [118, 399] width 136 height 11
click at [145, 400] on div "Sign and Submit Application" at bounding box center [118, 399] width 136 height 11
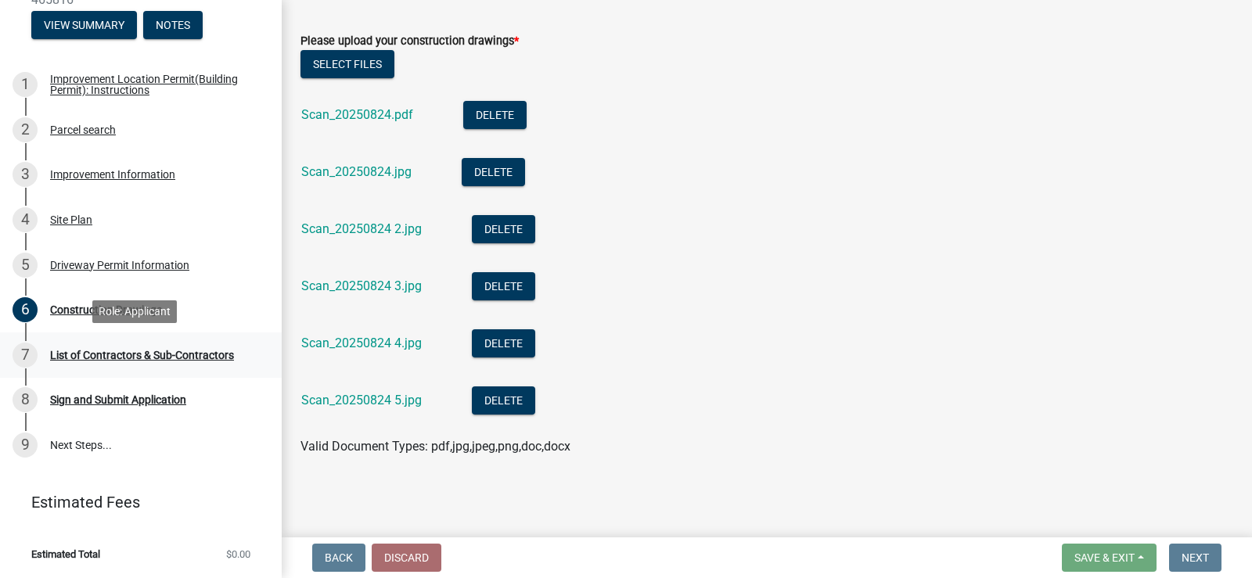
click at [126, 351] on div "List of Contractors & Sub-Contractors" at bounding box center [142, 355] width 184 height 11
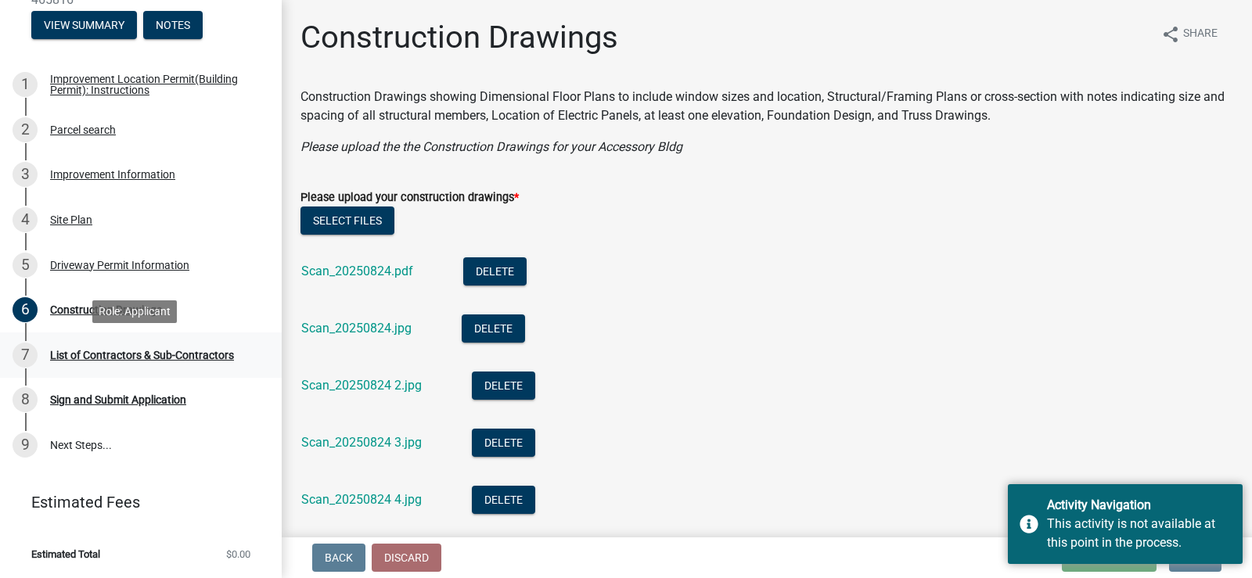
click at [126, 351] on div "List of Contractors & Sub-Contractors" at bounding box center [142, 355] width 184 height 11
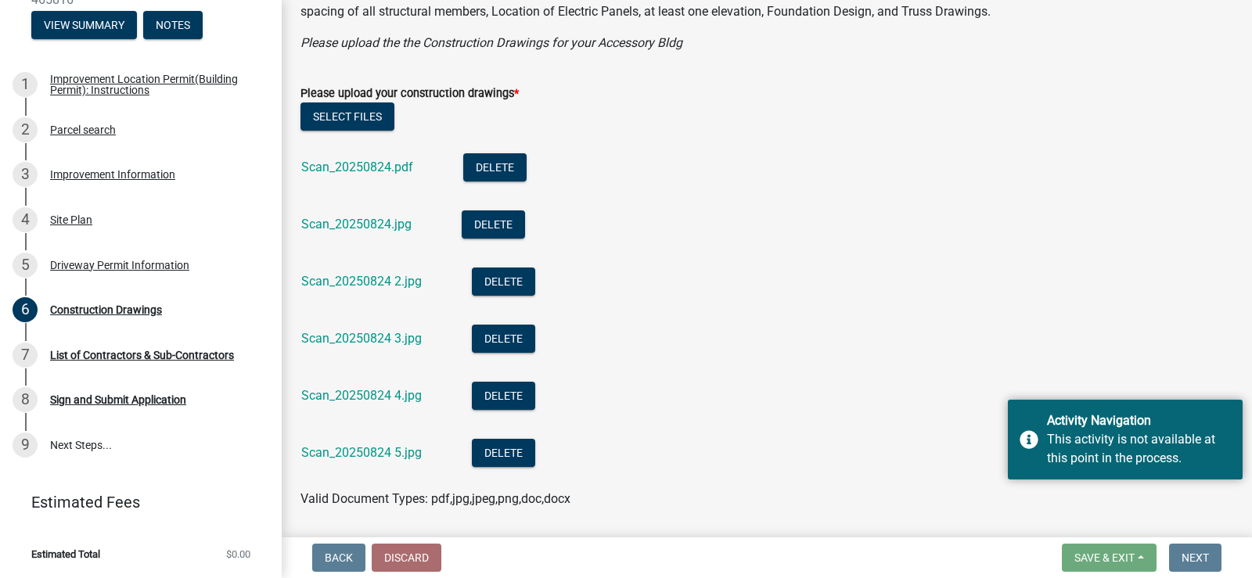
scroll to position [156, 0]
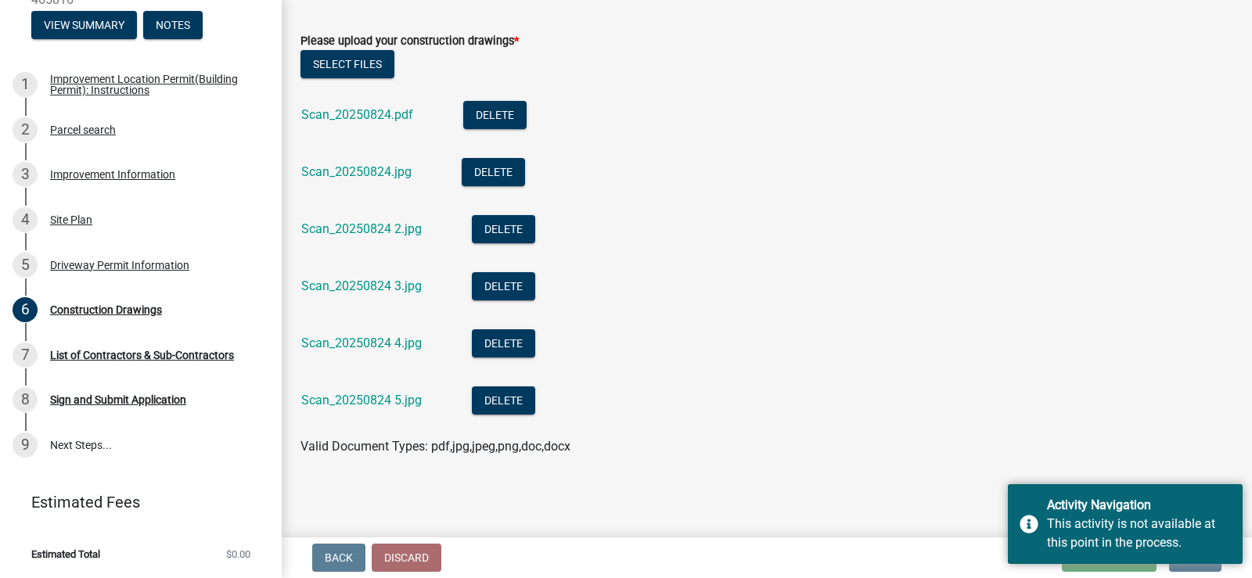
click at [754, 307] on li "Scan_20250824 3.jpg Delete" at bounding box center [766, 288] width 933 height 57
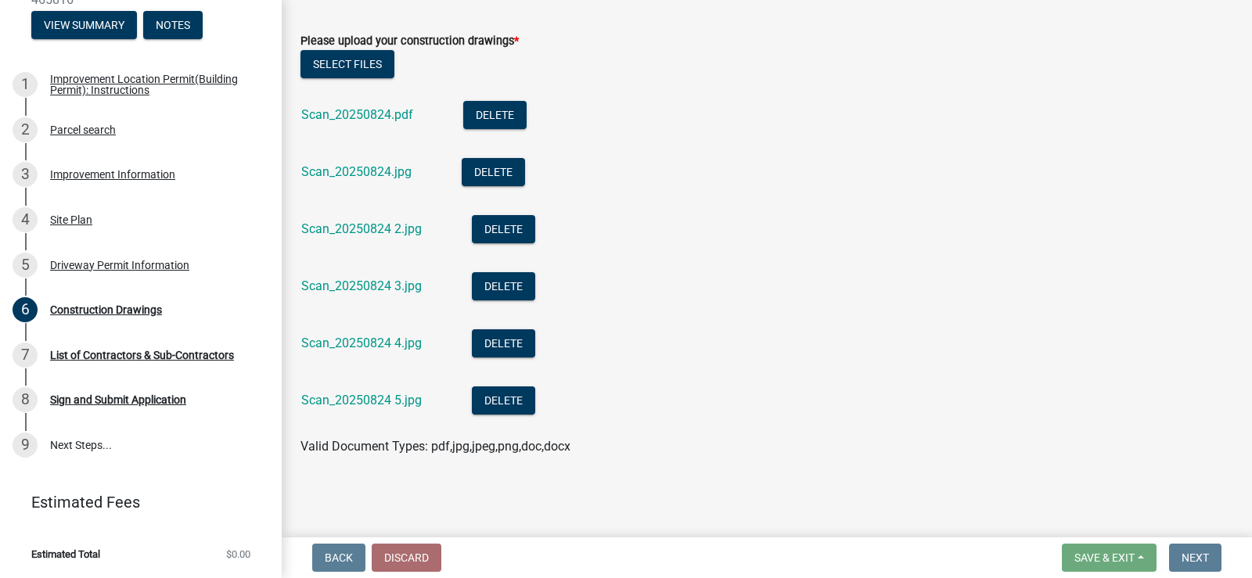
click at [1161, 555] on form "Save & Exit Save Save & Exit Next" at bounding box center [1142, 558] width 172 height 28
click at [158, 351] on div "List of Contractors & Sub-Contractors" at bounding box center [142, 355] width 184 height 11
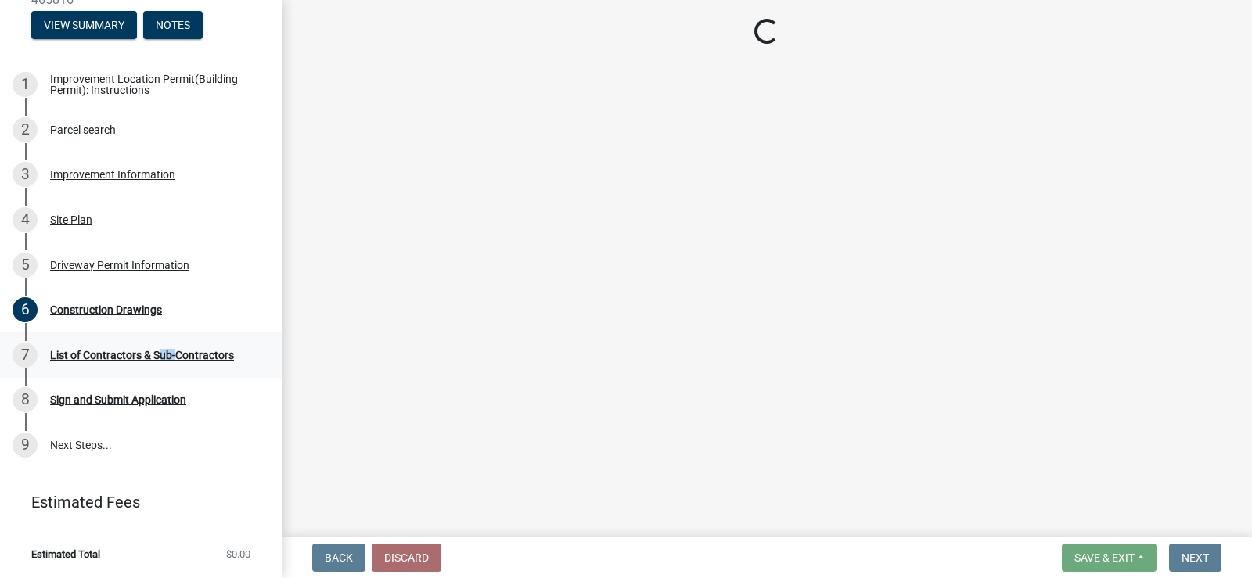
click at [158, 351] on div "List of Contractors & Sub-Contractors" at bounding box center [142, 355] width 184 height 11
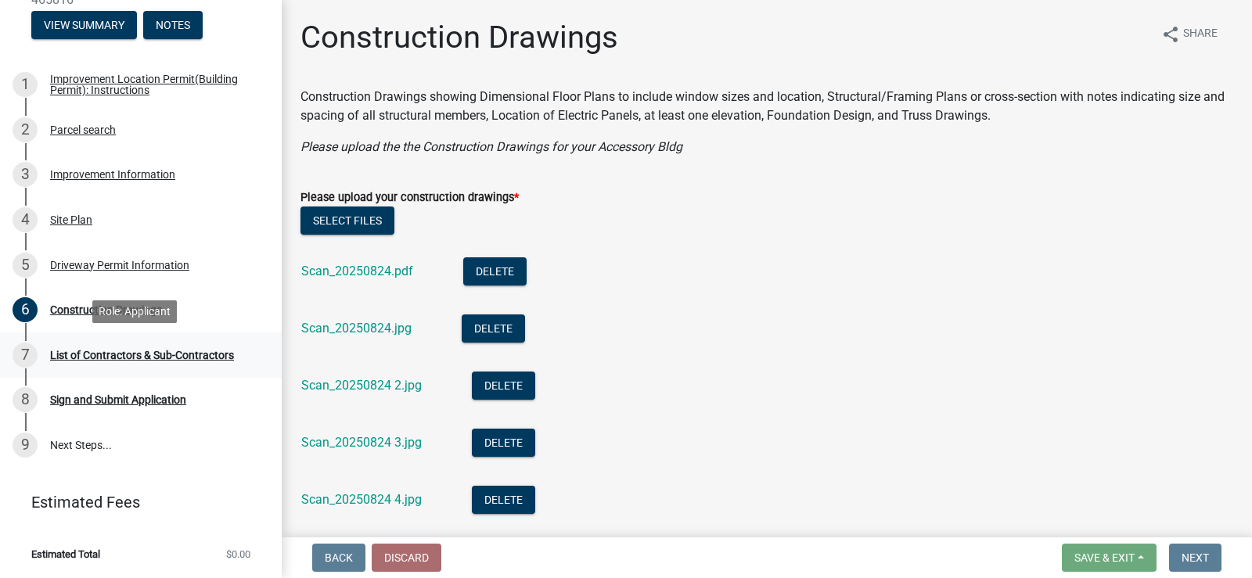
click at [174, 352] on div "List of Contractors & Sub-Contractors" at bounding box center [142, 355] width 184 height 11
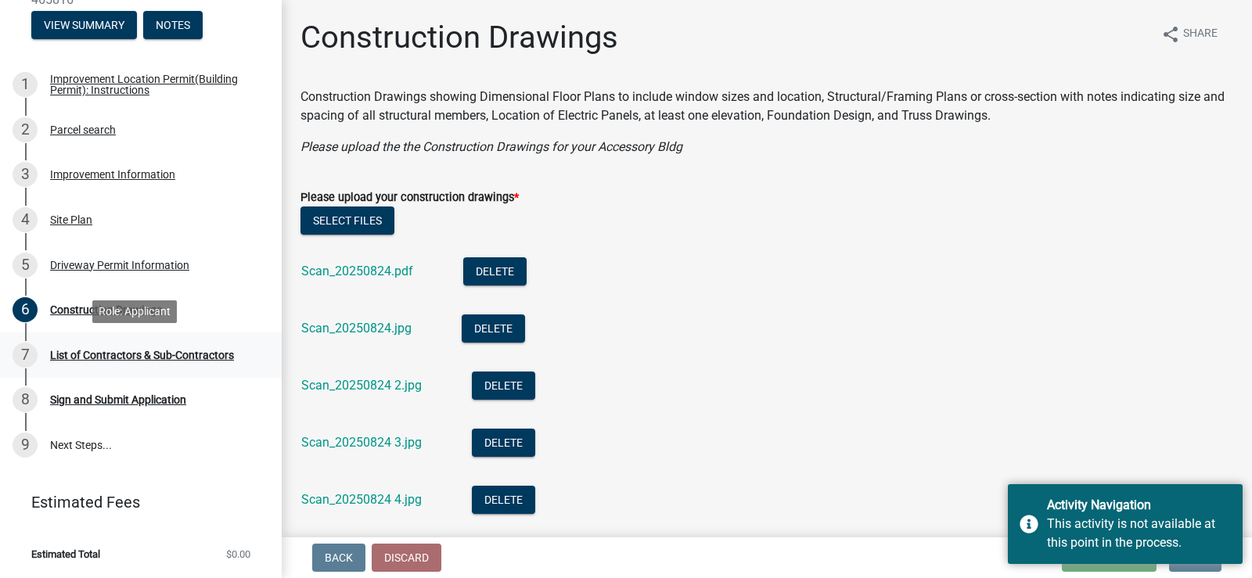
click at [185, 353] on div "List of Contractors & Sub-Contractors" at bounding box center [142, 355] width 184 height 11
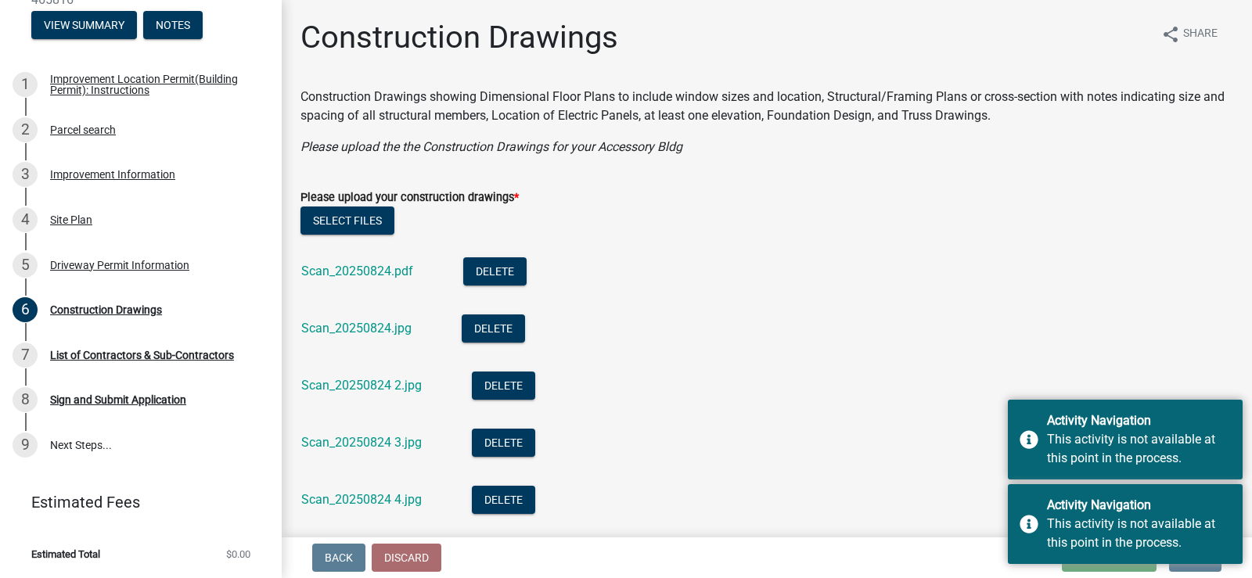
click at [818, 362] on li "Scan_20250824 2.jpg Delete" at bounding box center [766, 387] width 933 height 57
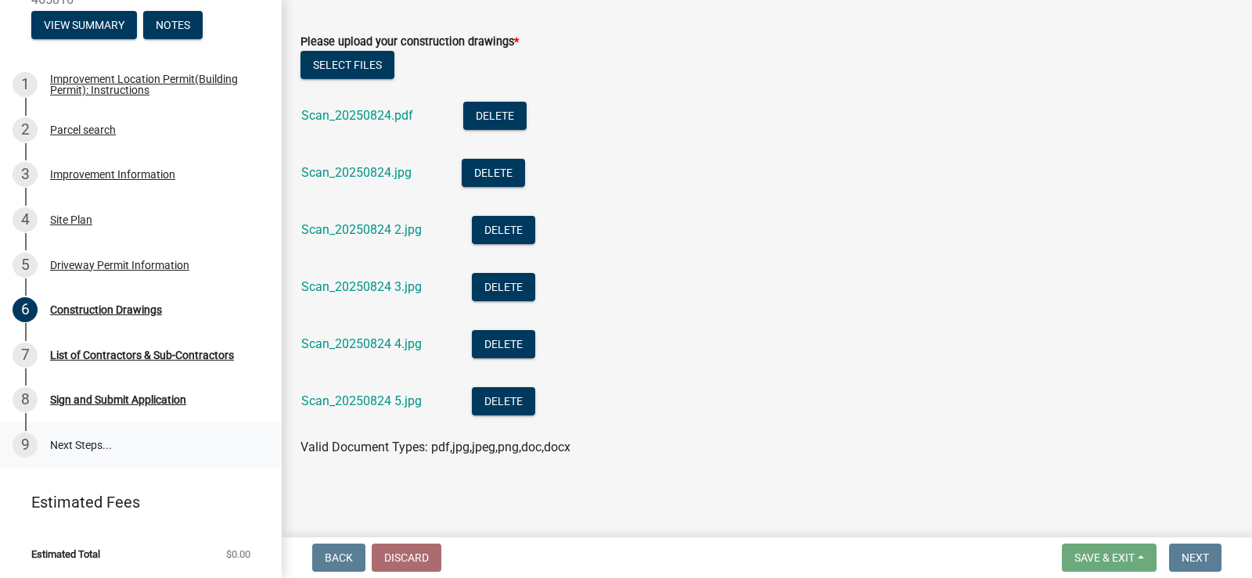
scroll to position [156, 0]
click at [79, 444] on link "9 Next Steps..." at bounding box center [141, 445] width 282 height 45
click at [372, 562] on div "Discard" at bounding box center [407, 558] width 70 height 28
click at [890, 354] on li "Scan_20250824 4.jpg Delete" at bounding box center [766, 345] width 933 height 57
click at [149, 356] on div "List of Contractors & Sub-Contractors" at bounding box center [142, 355] width 184 height 11
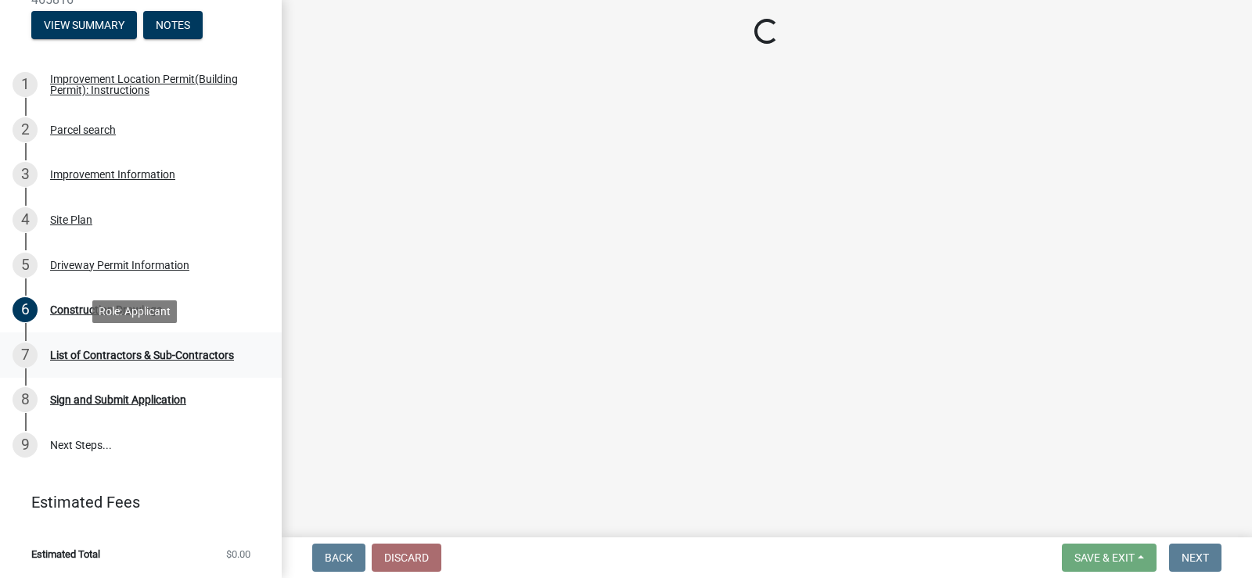
scroll to position [0, 0]
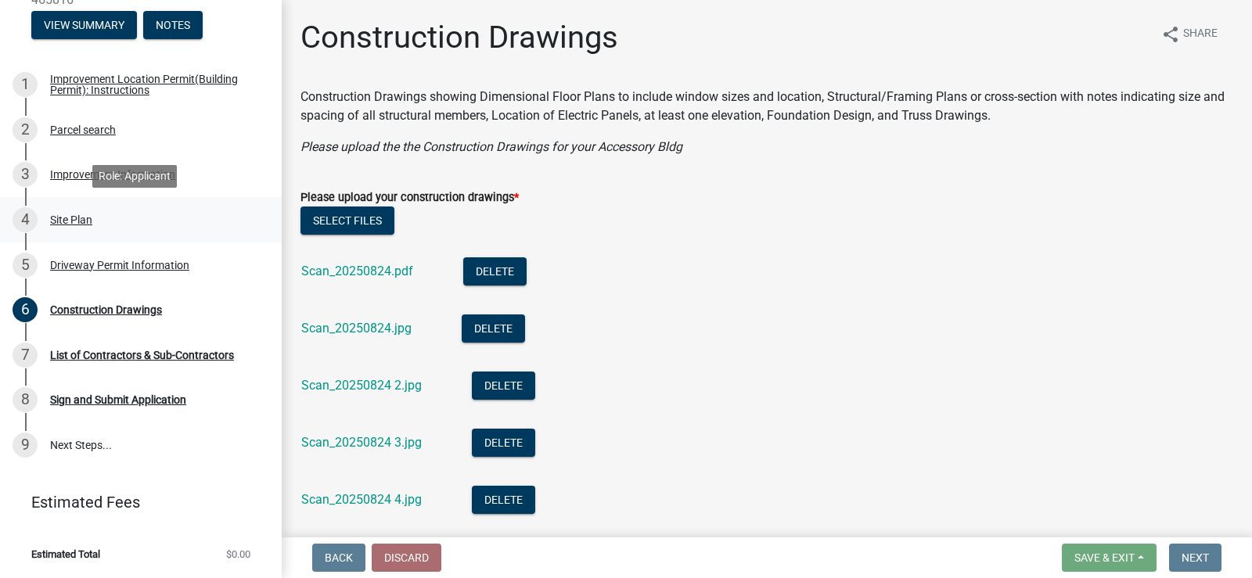
click at [77, 216] on div "Site Plan" at bounding box center [71, 219] width 42 height 11
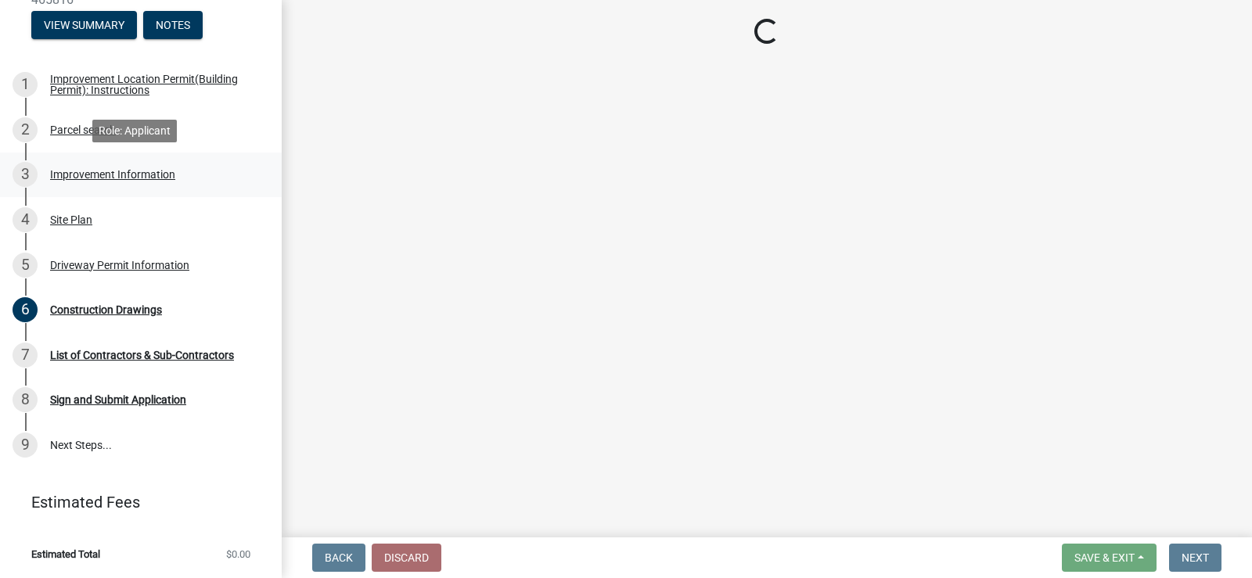
click at [77, 171] on div "Improvement Information" at bounding box center [112, 174] width 125 height 11
select select "8bbf6709-b682-4859-bc26-bad637e1a2ad"
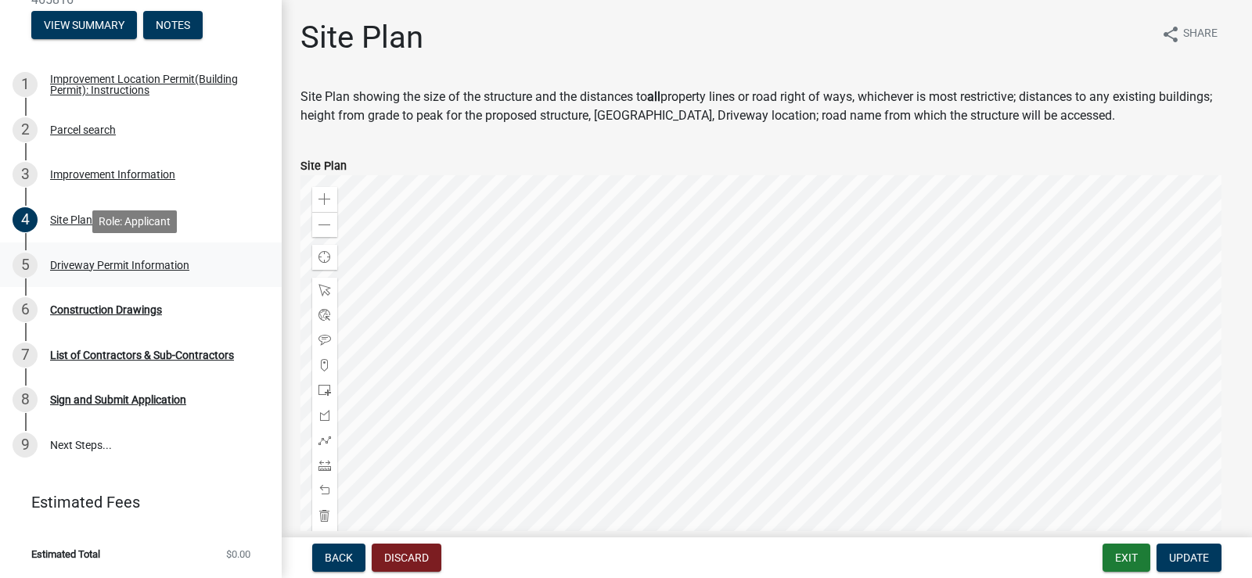
click at [93, 260] on div "Driveway Permit Information" at bounding box center [119, 265] width 139 height 11
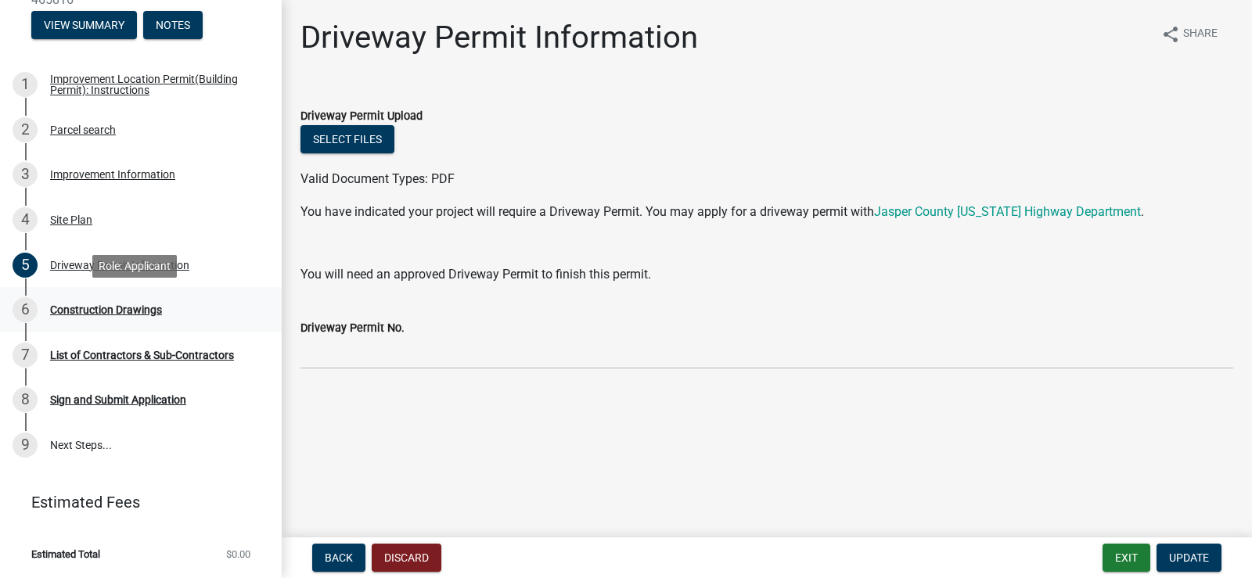
click at [146, 302] on div "6 Construction Drawings" at bounding box center [135, 309] width 244 height 25
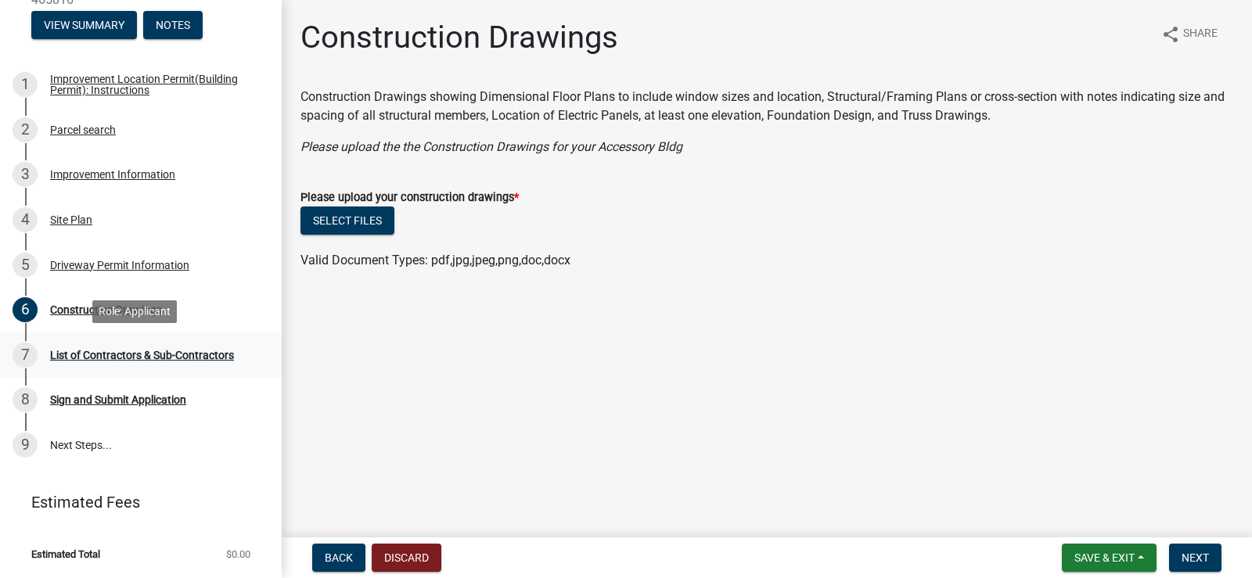
click at [124, 355] on div "List of Contractors & Sub-Contractors" at bounding box center [142, 355] width 184 height 11
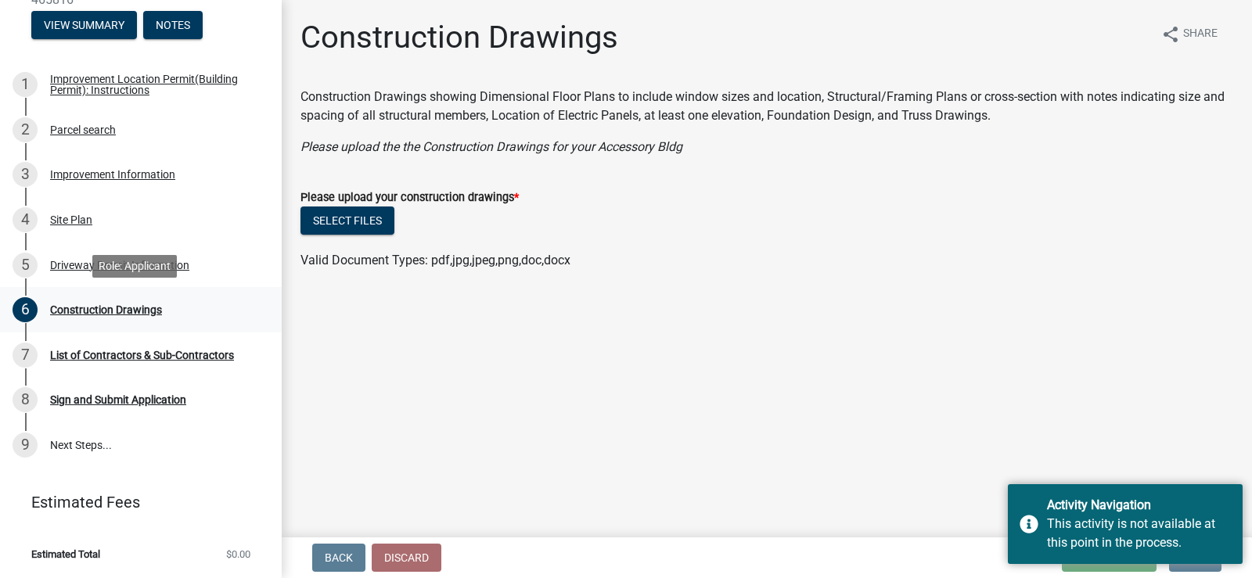
click at [114, 306] on div "Construction Drawings" at bounding box center [106, 309] width 112 height 11
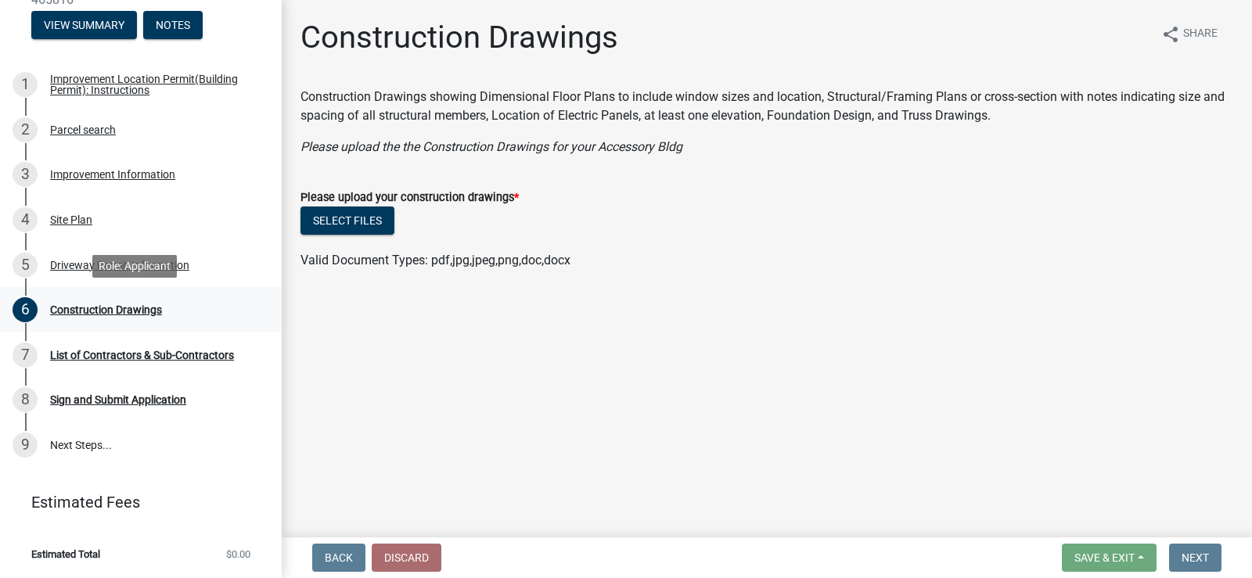
click at [99, 307] on div "Construction Drawings" at bounding box center [106, 309] width 112 height 11
click at [372, 570] on form "Back Discard" at bounding box center [373, 558] width 135 height 28
click at [476, 552] on div "Back Discard Save & Exit Save Save & Exit Next" at bounding box center [766, 558] width 945 height 28
click at [347, 219] on button "Select files" at bounding box center [347, 221] width 94 height 28
click at [363, 219] on button "Select files" at bounding box center [347, 221] width 94 height 28
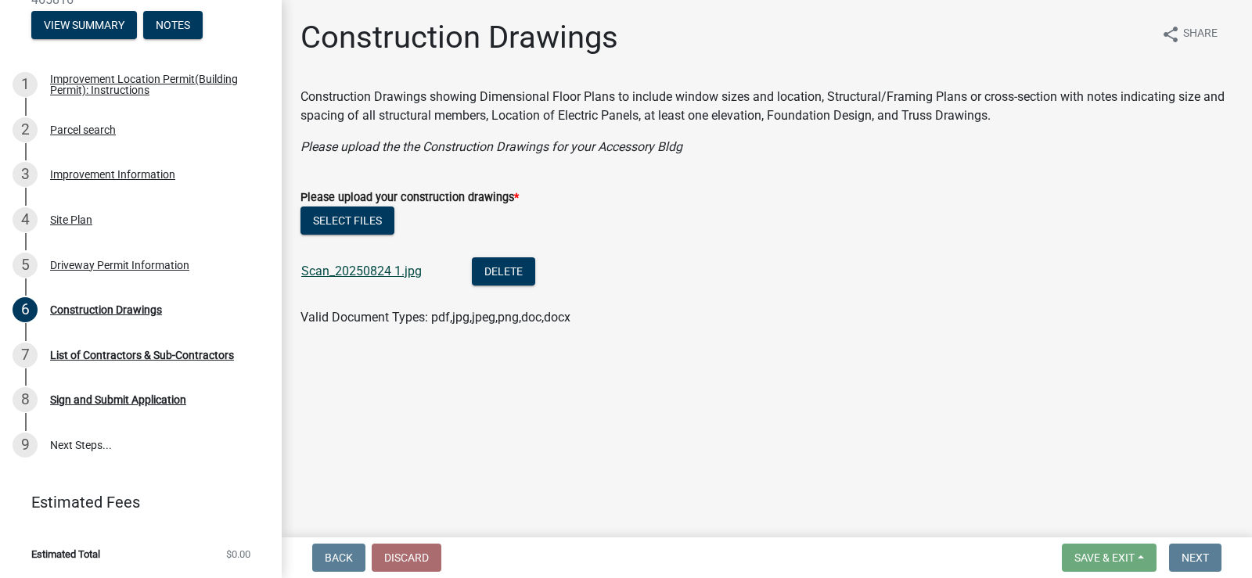
click at [369, 268] on link "Scan_20250824 1.jpg" at bounding box center [361, 271] width 120 height 15
click at [329, 214] on button "Select files" at bounding box center [347, 221] width 94 height 28
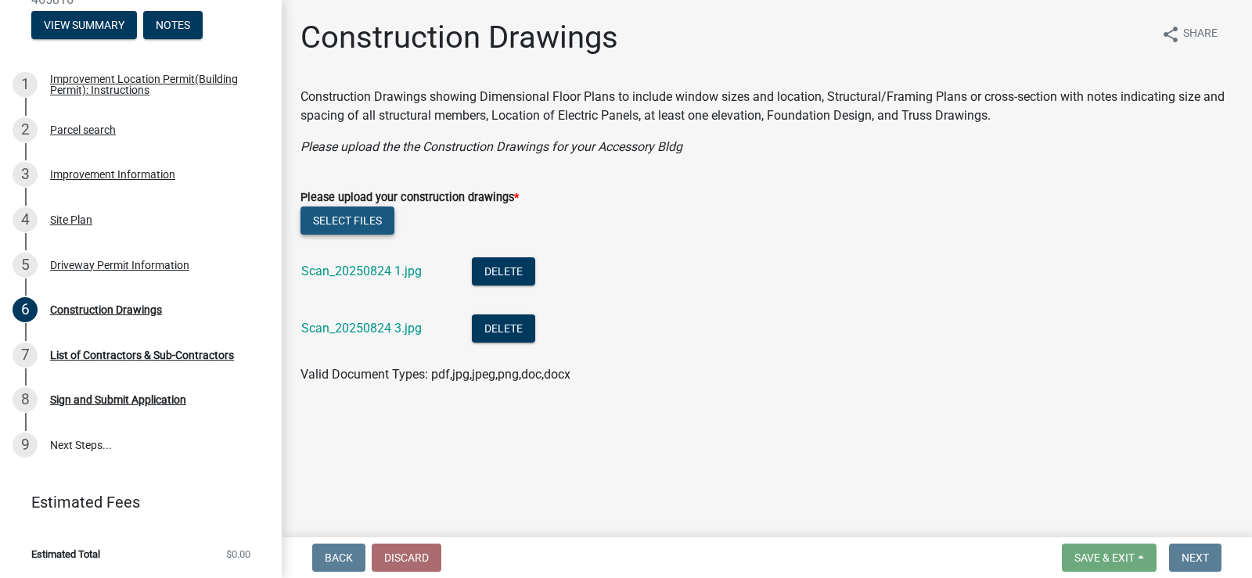
click at [355, 214] on button "Select files" at bounding box center [347, 221] width 94 height 28
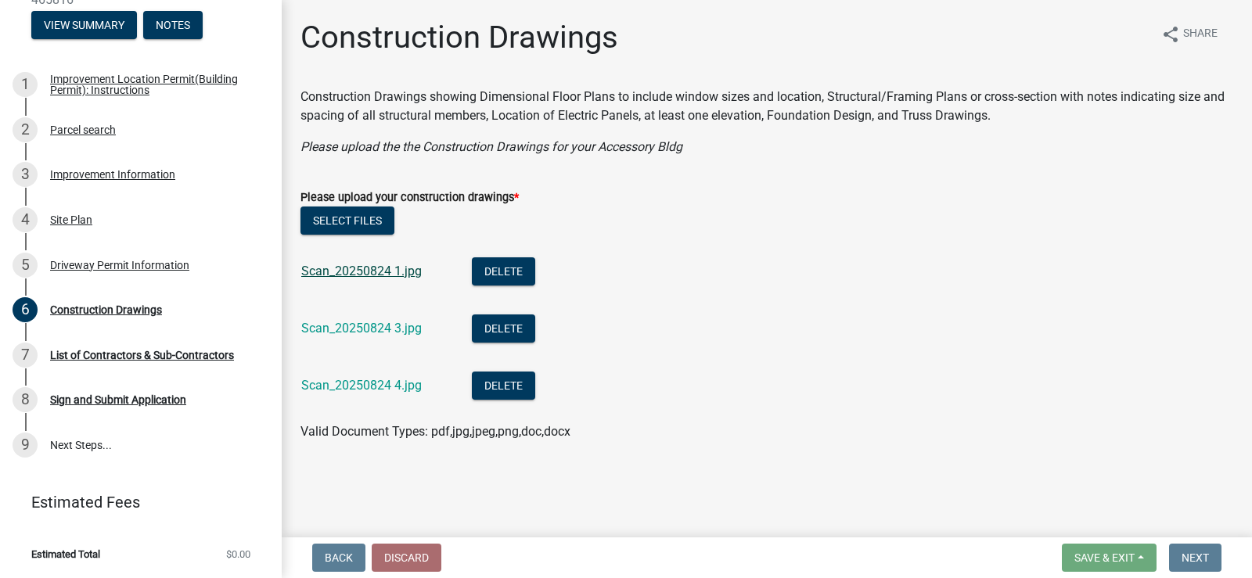
click at [401, 269] on link "Scan_20250824 1.jpg" at bounding box center [361, 271] width 120 height 15
click at [378, 324] on div "Scan_20250824 3.jpg" at bounding box center [374, 331] width 146 height 32
click at [378, 322] on link "Scan_20250824 3.jpg" at bounding box center [361, 328] width 120 height 15
click at [402, 383] on link "Scan_20250824 4.jpg" at bounding box center [361, 385] width 120 height 15
click at [359, 222] on button "Select files" at bounding box center [347, 221] width 94 height 28
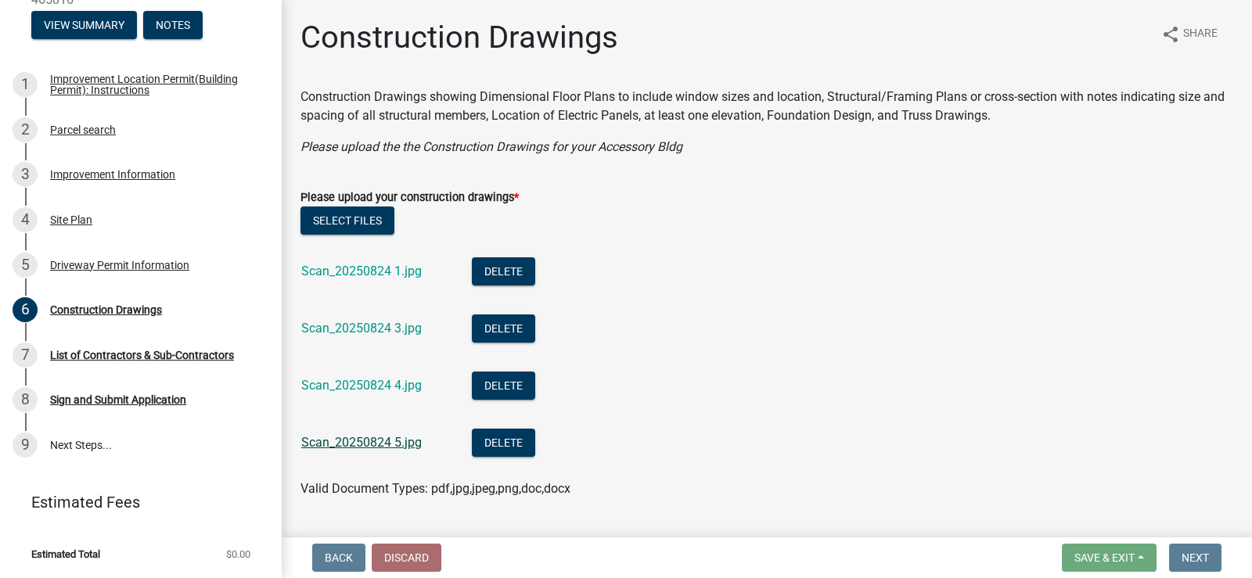
click at [374, 438] on link "Scan_20250824 5.jpg" at bounding box center [361, 442] width 120 height 15
click at [154, 351] on div "List of Contractors & Sub-Contractors" at bounding box center [142, 355] width 184 height 11
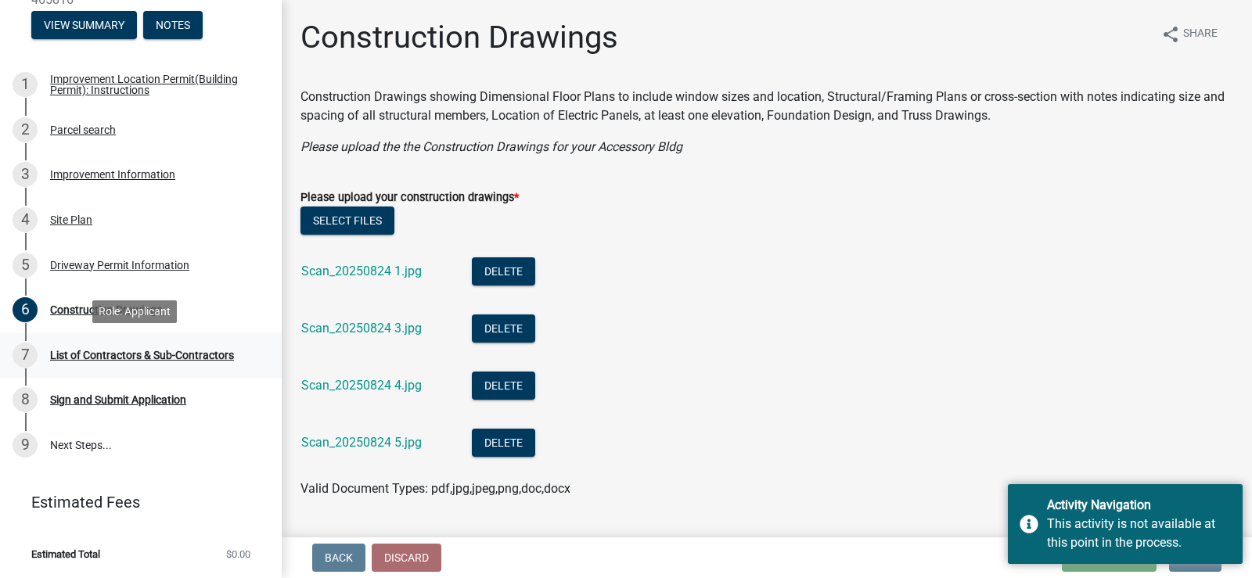
click at [110, 352] on div "List of Contractors & Sub-Contractors" at bounding box center [142, 355] width 184 height 11
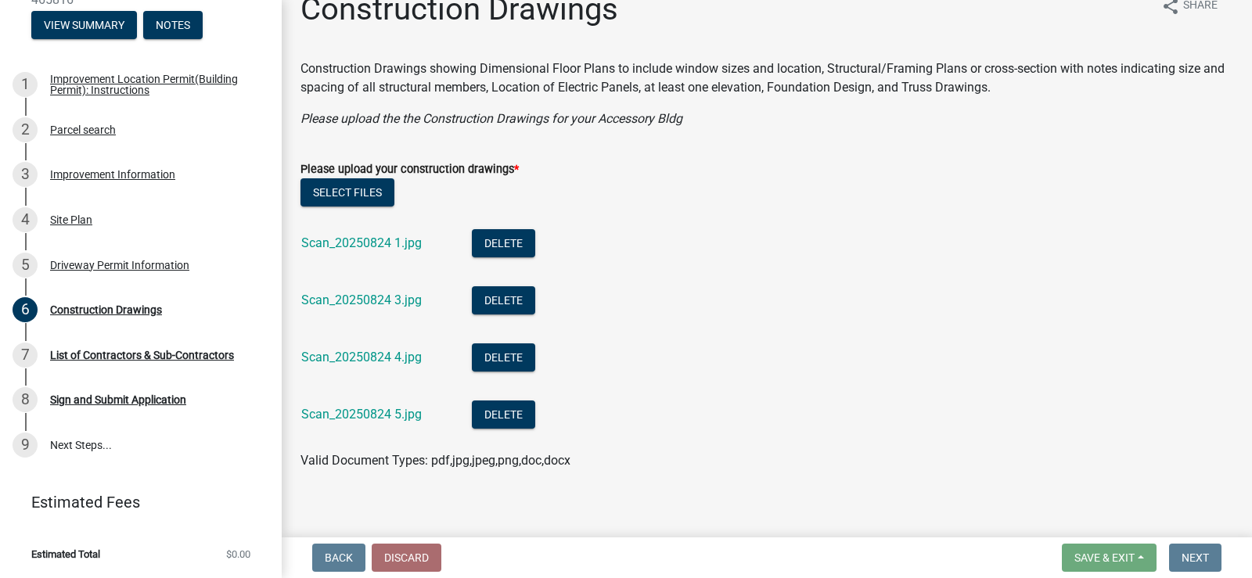
scroll to position [42, 0]
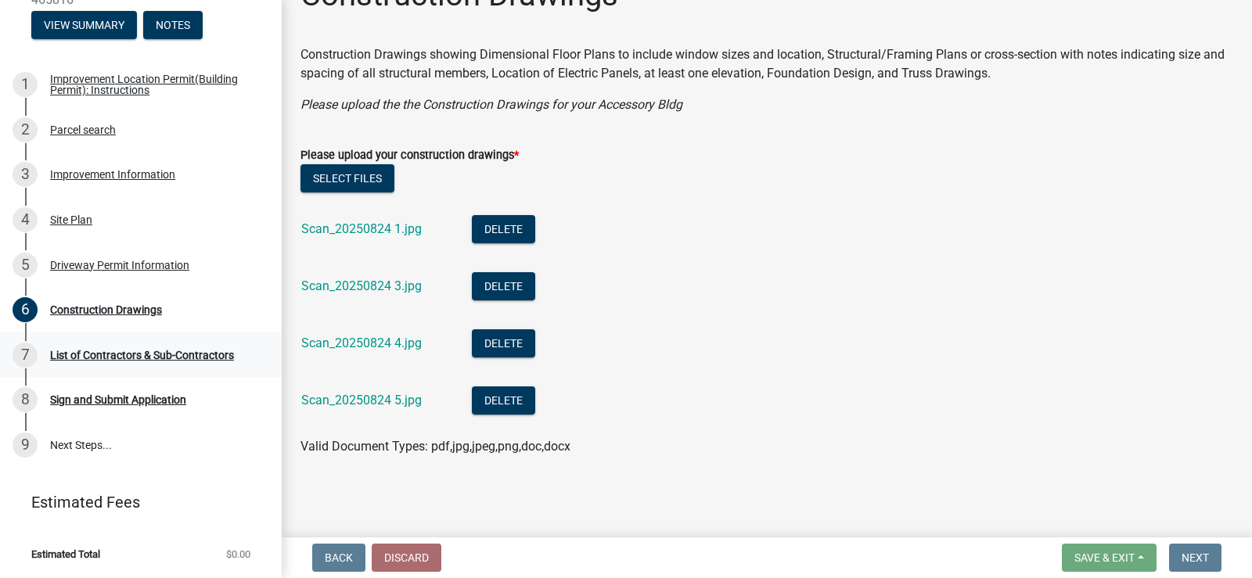
click at [57, 354] on div "List of Contractors & Sub-Contractors" at bounding box center [142, 355] width 184 height 11
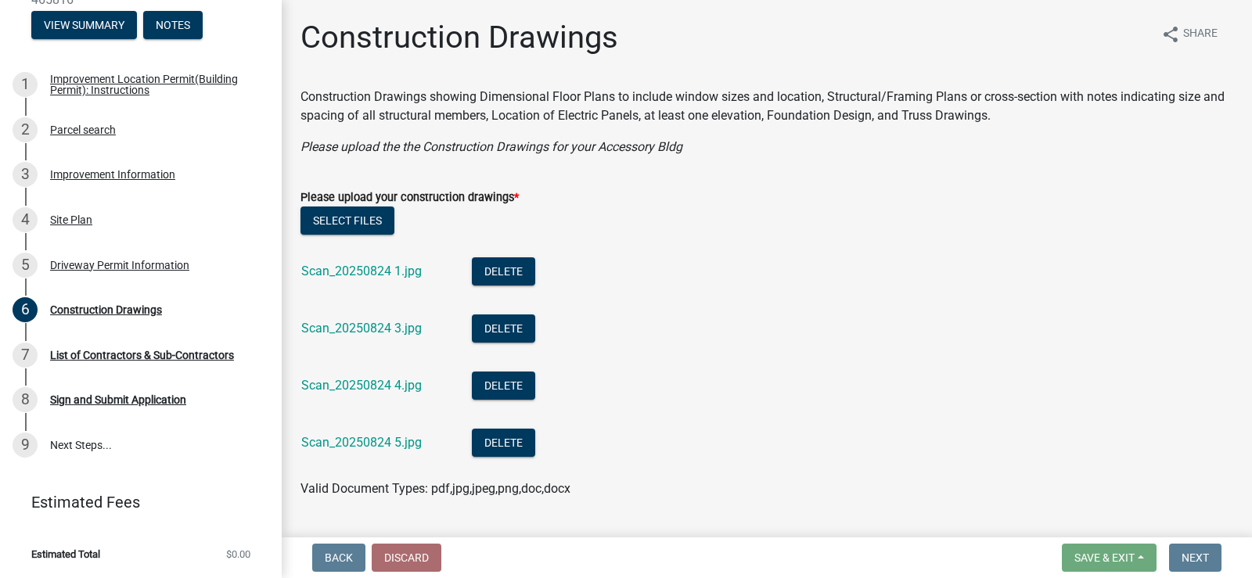
click at [1031, 253] on li "Scan_20250824 1.jpg Delete" at bounding box center [766, 273] width 933 height 57
click at [982, 371] on li "Scan_20250824 4.jpg Delete" at bounding box center [766, 387] width 933 height 57
drag, startPoint x: 1191, startPoint y: 541, endPoint x: 962, endPoint y: 517, distance: 230.5
click at [1191, 540] on nav "Back Discard Save & Exit Save Save & Exit Next" at bounding box center [767, 558] width 970 height 41
click at [127, 395] on div "Sign and Submit Application" at bounding box center [118, 399] width 136 height 11
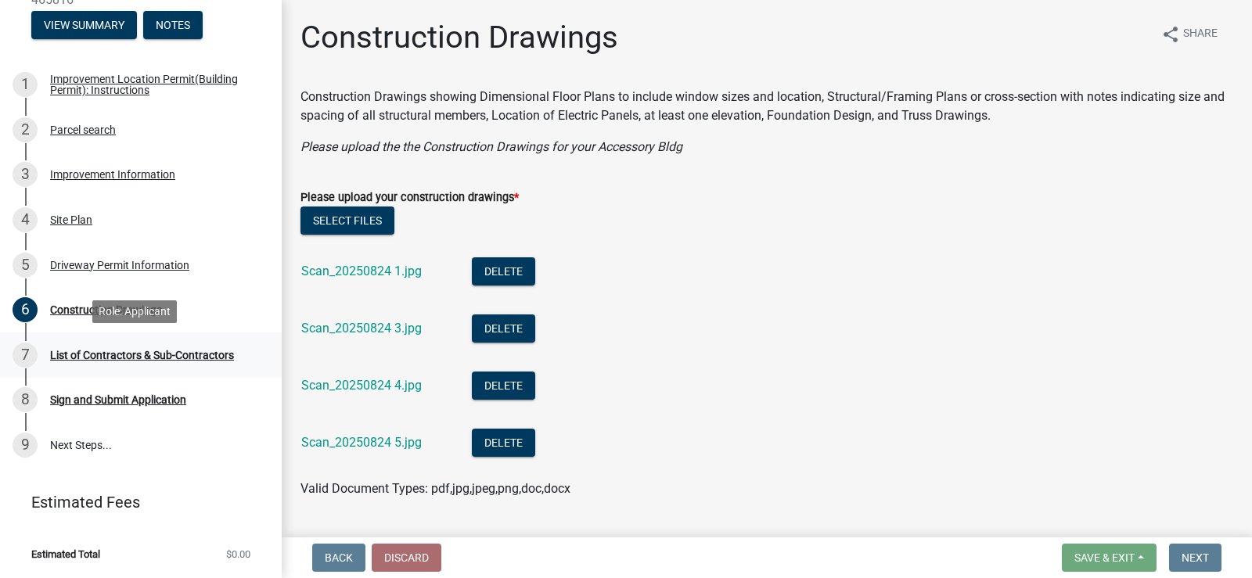
click at [140, 350] on div "List of Contractors & Sub-Contractors" at bounding box center [142, 355] width 184 height 11
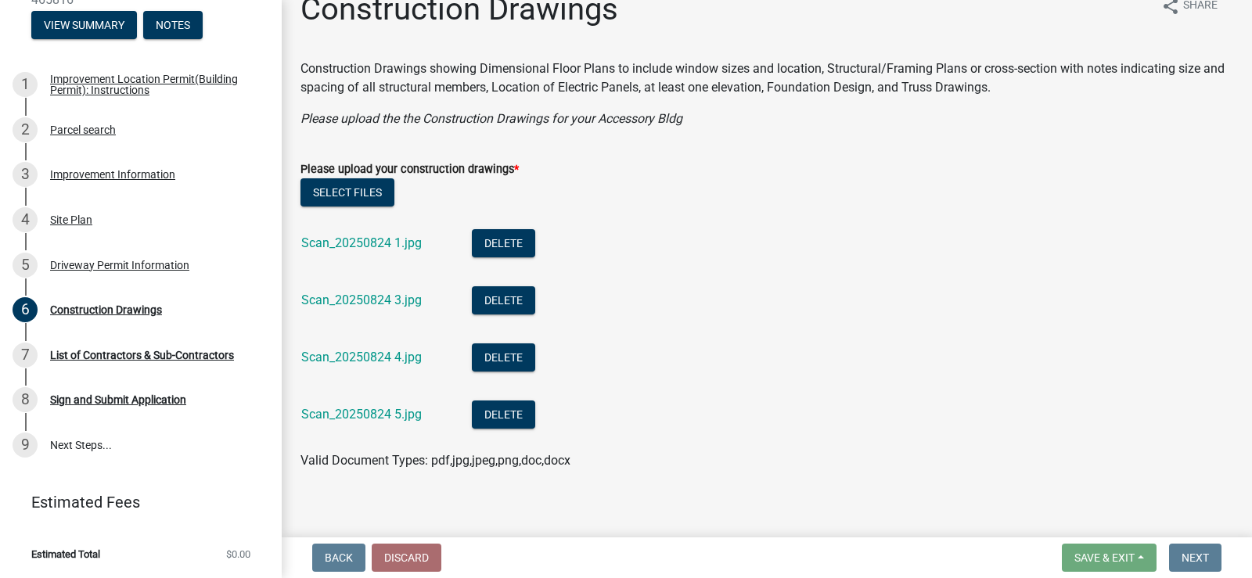
scroll to position [42, 0]
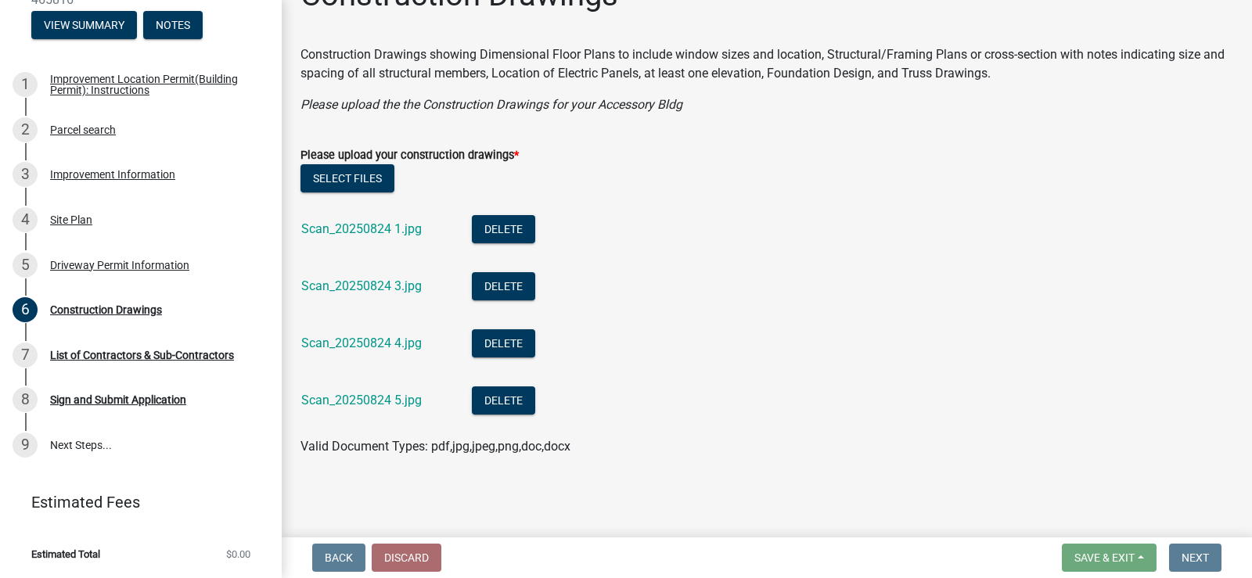
click at [1173, 537] on wm-app "Improvement Location Permit (Building Permit) and Certificate of Occupancy 4658…" at bounding box center [626, 289] width 1252 height 578
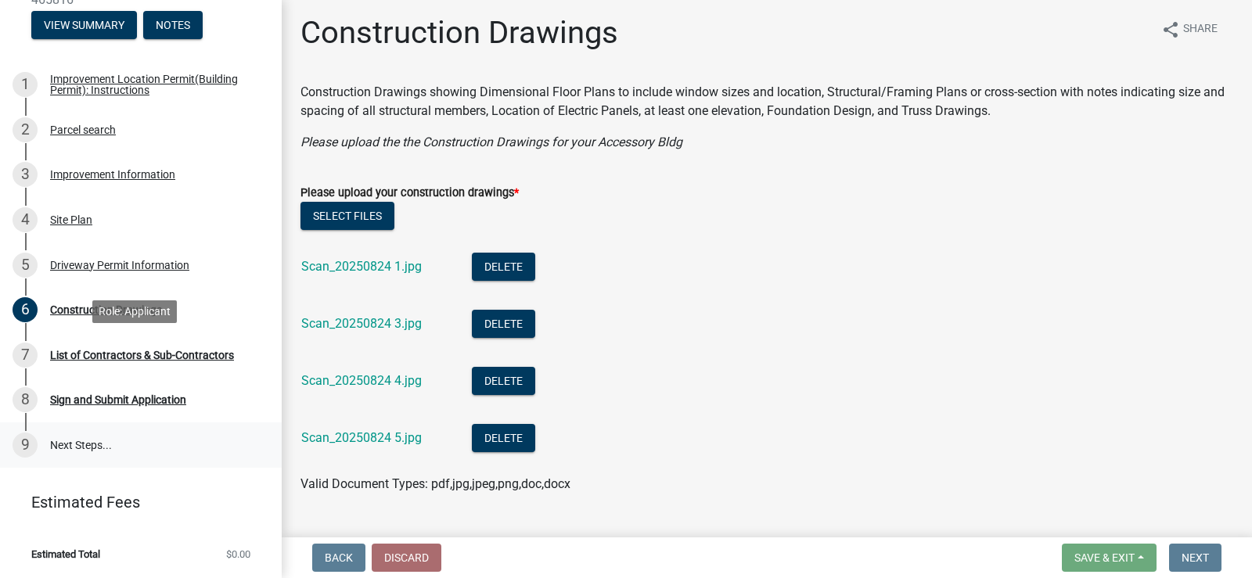
scroll to position [0, 0]
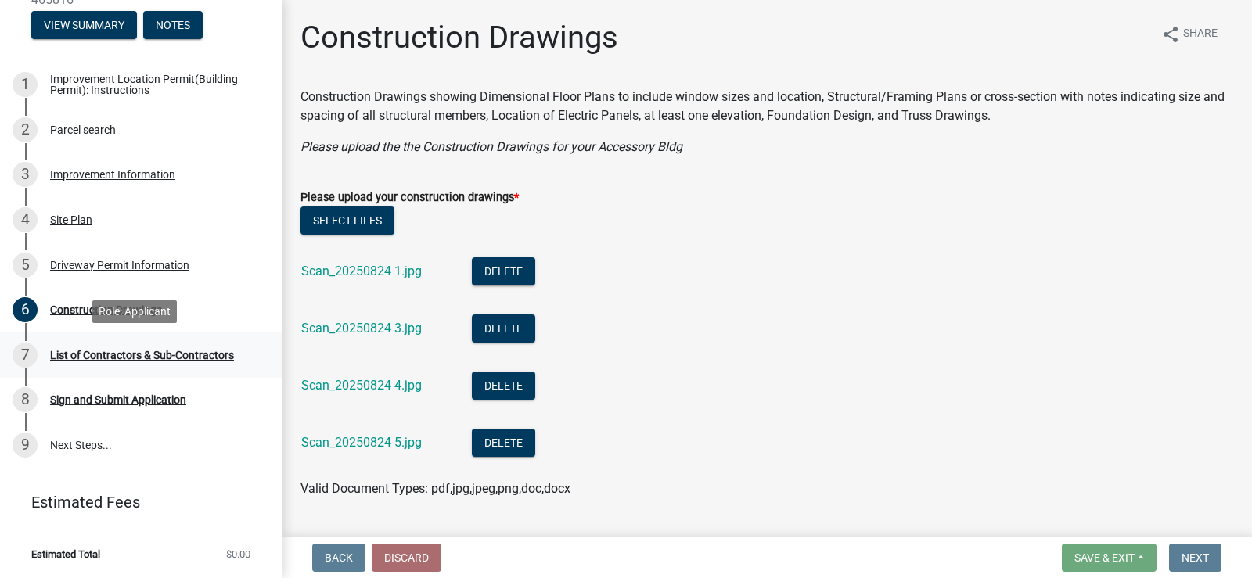
click at [67, 351] on div "List of Contractors & Sub-Contractors" at bounding box center [142, 355] width 184 height 11
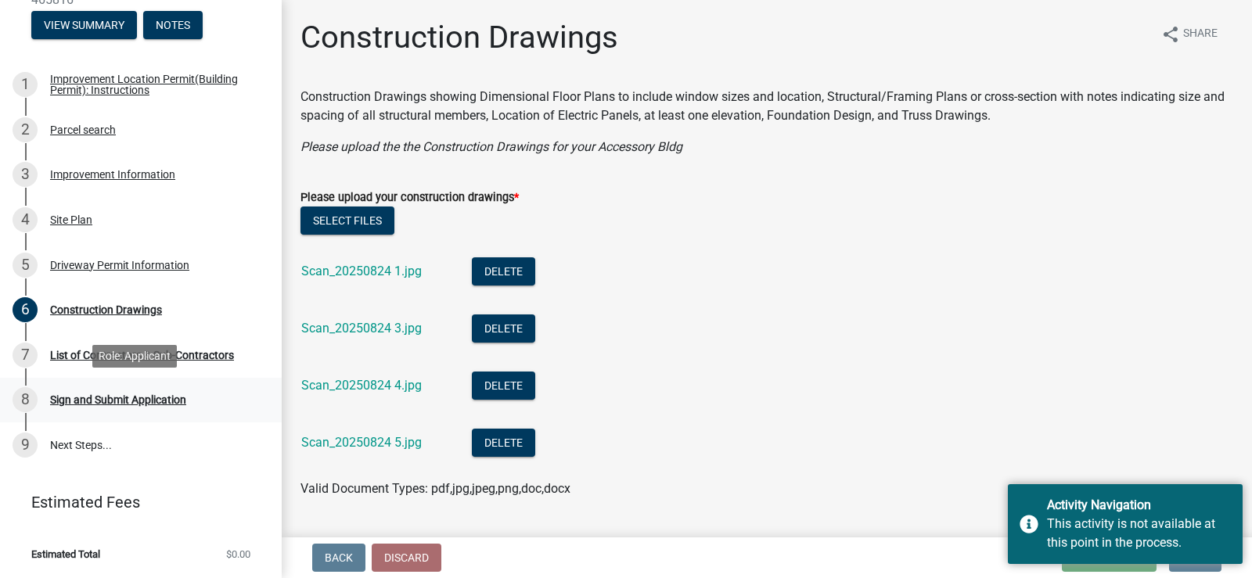
click at [118, 396] on div "Sign and Submit Application" at bounding box center [118, 399] width 136 height 11
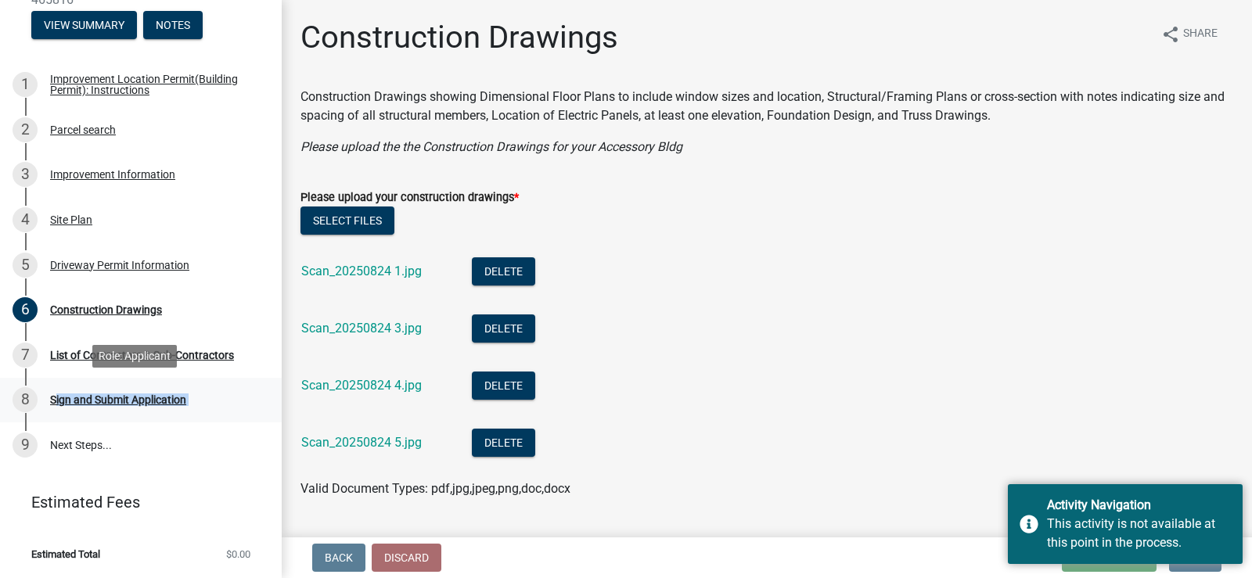
click at [118, 396] on div "Sign and Submit Application" at bounding box center [118, 399] width 136 height 11
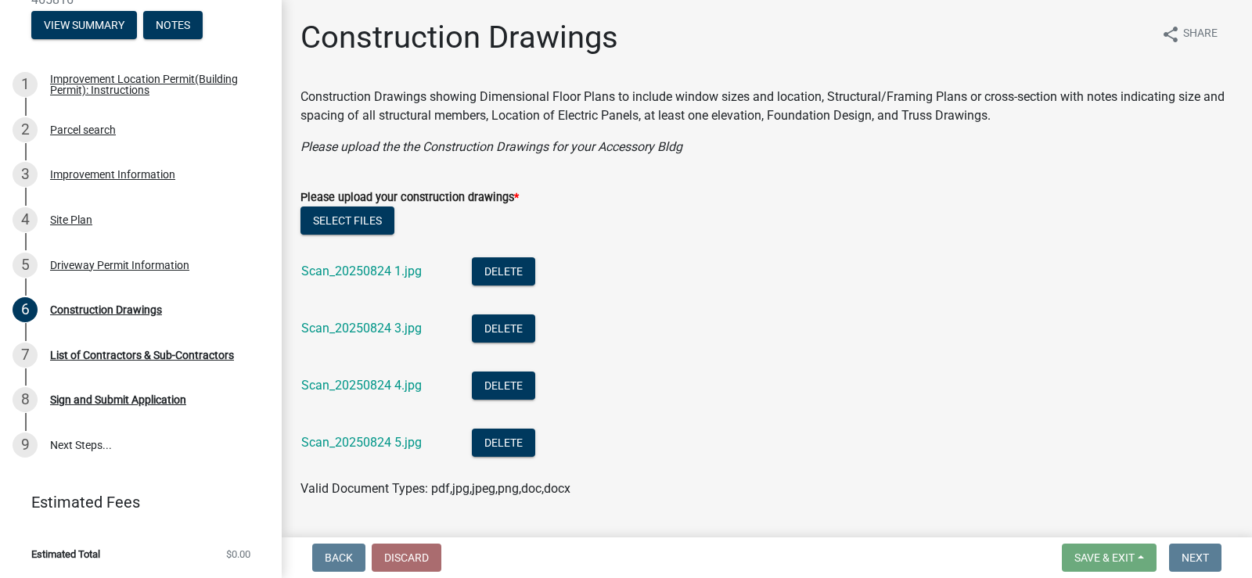
drag, startPoint x: 749, startPoint y: 314, endPoint x: 613, endPoint y: 559, distance: 280.5
click at [748, 328] on li "Scan_20250824 3.jpg Delete" at bounding box center [766, 330] width 933 height 57
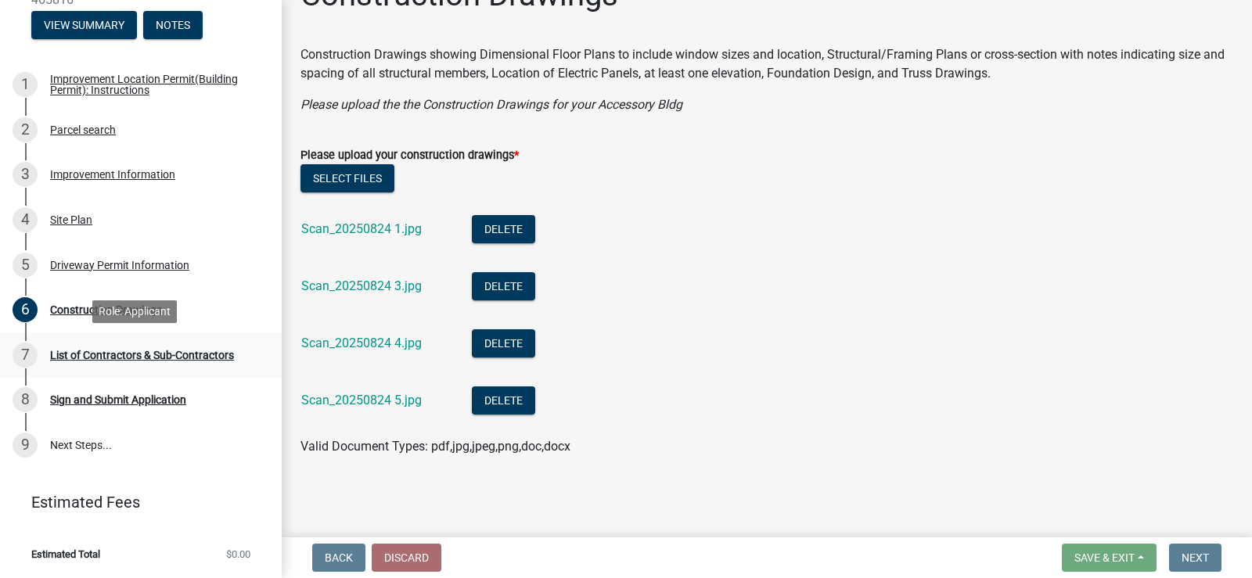
click at [177, 352] on div "List of Contractors & Sub-Contractors" at bounding box center [142, 355] width 184 height 11
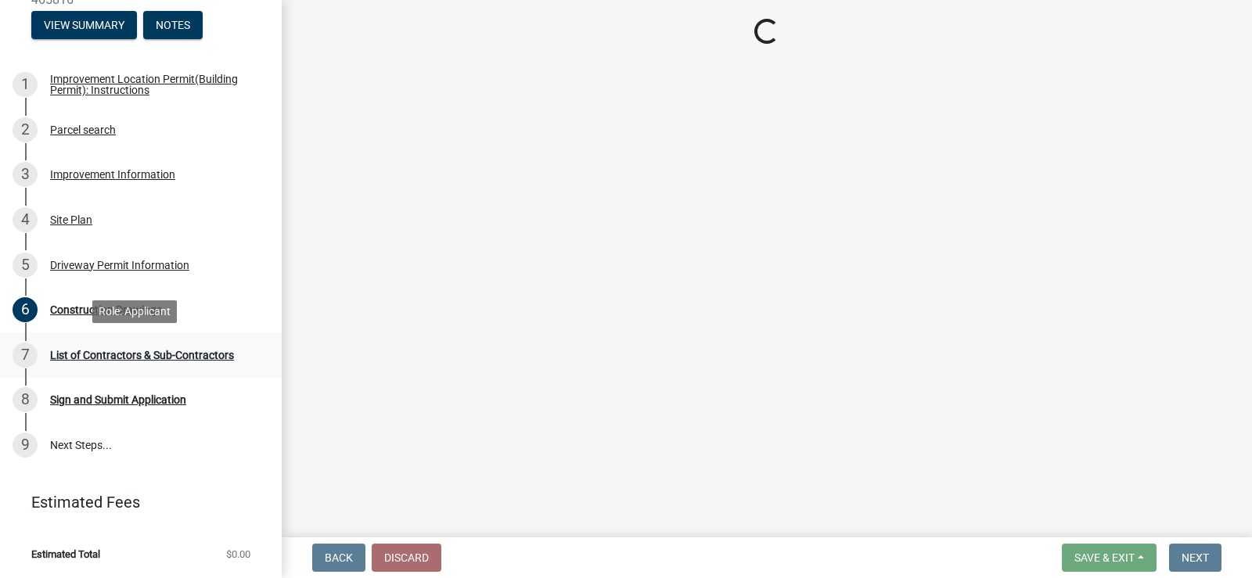
scroll to position [0, 0]
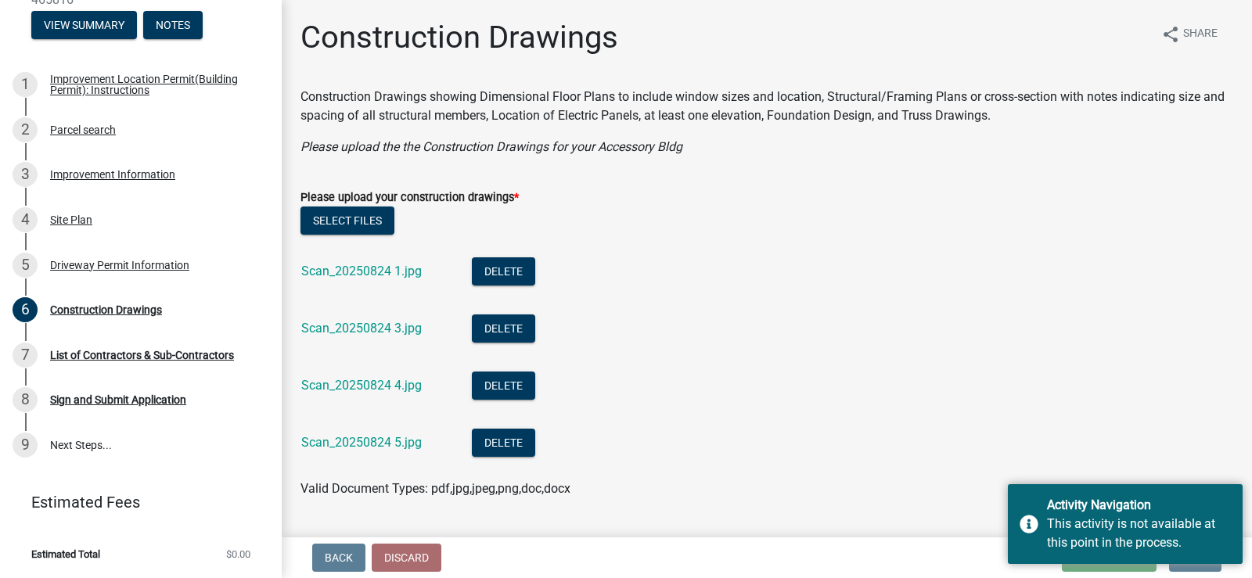
click at [648, 278] on li "Scan_20250824 1.jpg Delete" at bounding box center [766, 273] width 933 height 57
